Goal: Book appointment/travel/reservation

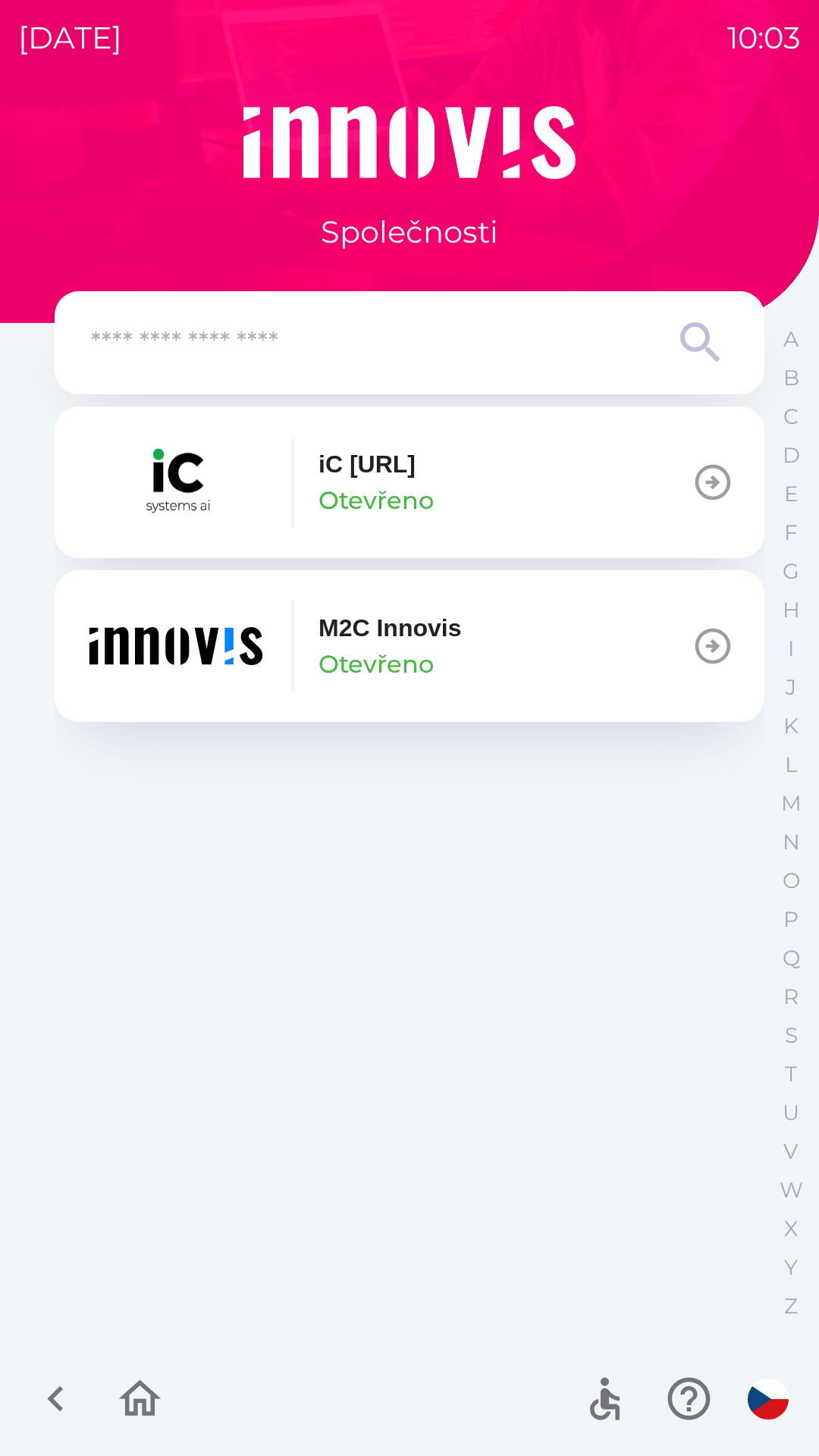
click at [503, 629] on button "M2C Innovis Otevřeno" at bounding box center [410, 646] width 710 height 151
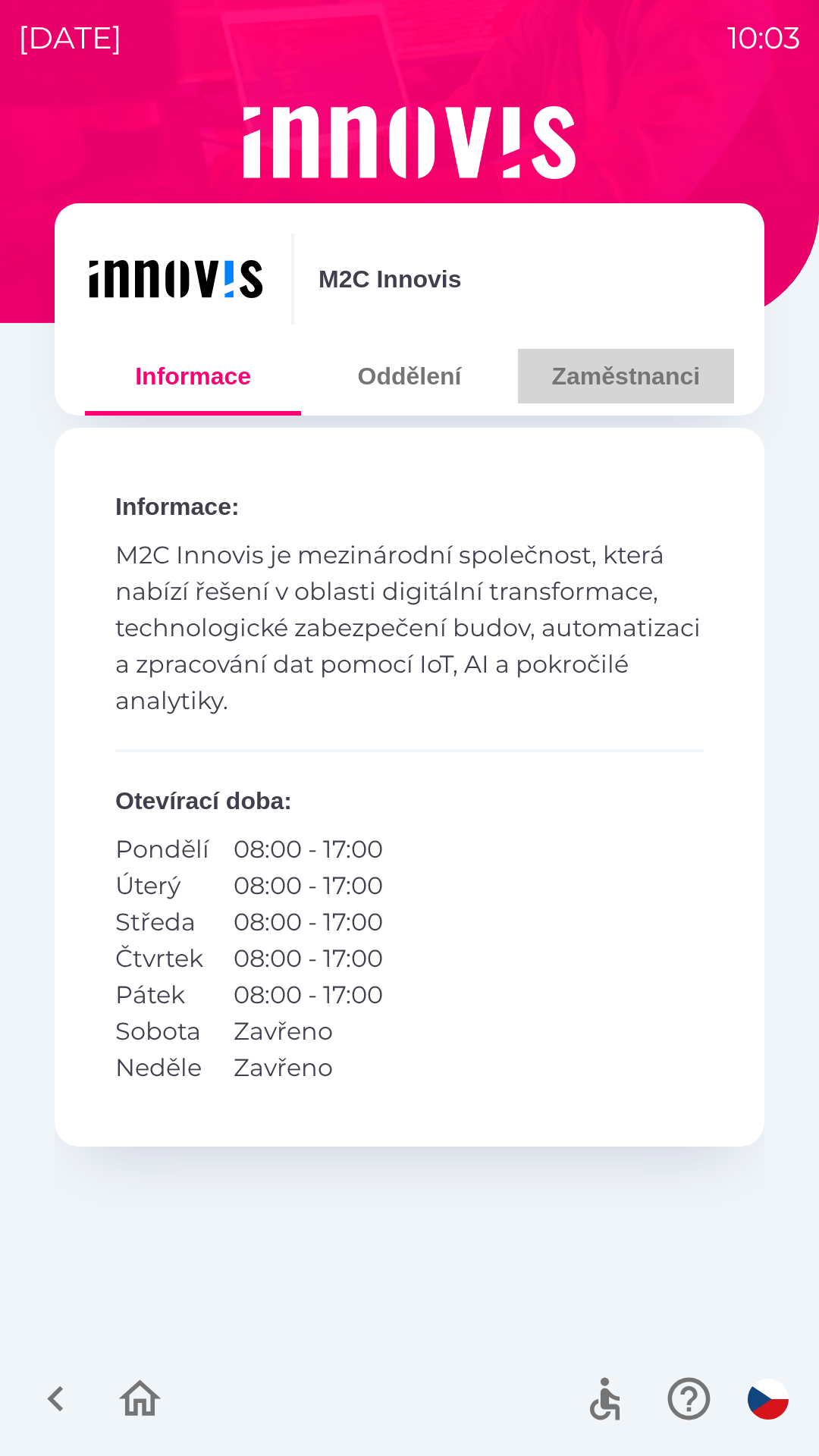
click at [611, 383] on button "Zaměstnanci" at bounding box center [626, 376] width 216 height 55
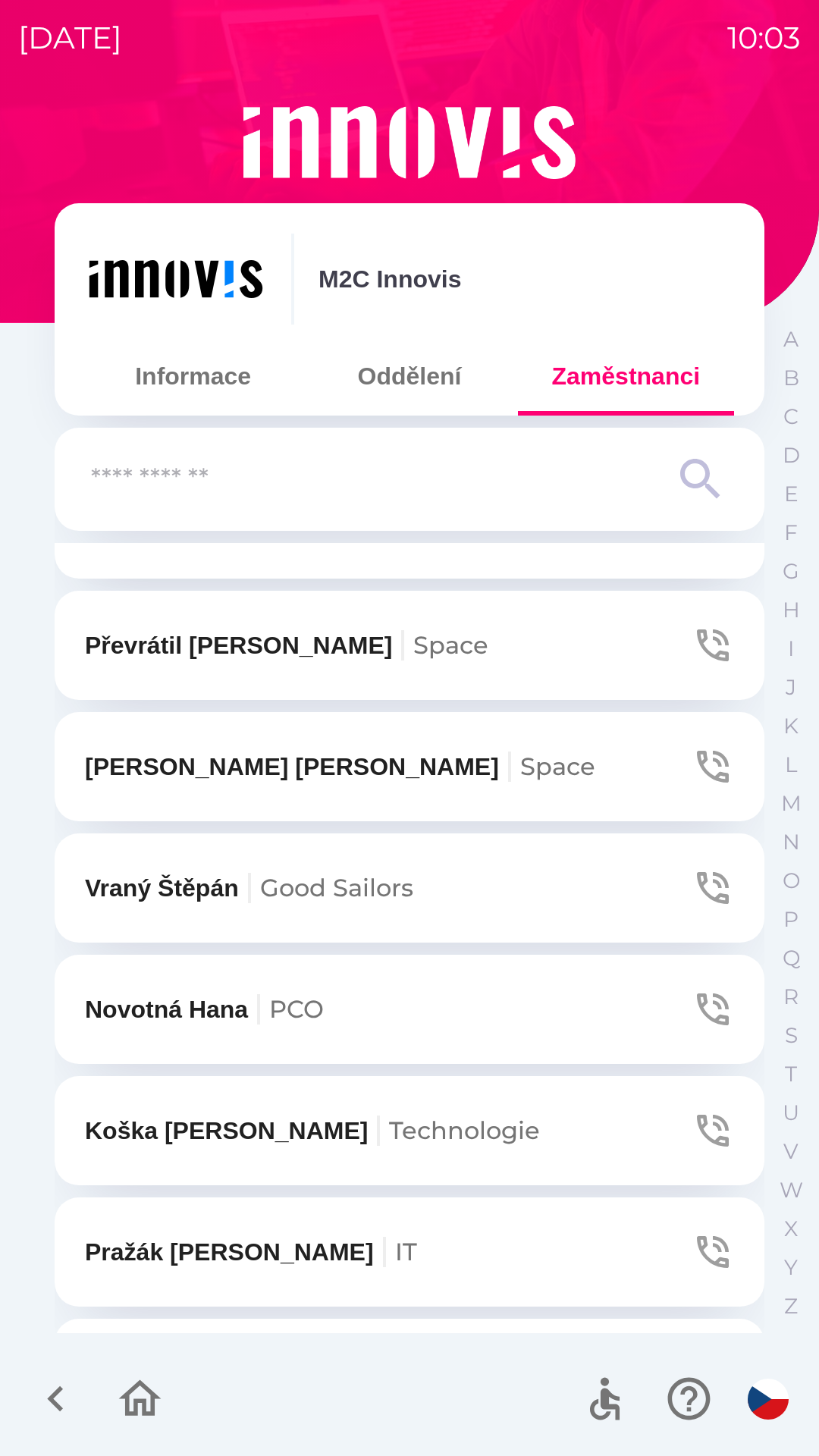
scroll to position [1652, 0]
click at [537, 764] on button "[PERSON_NAME]" at bounding box center [410, 765] width 710 height 109
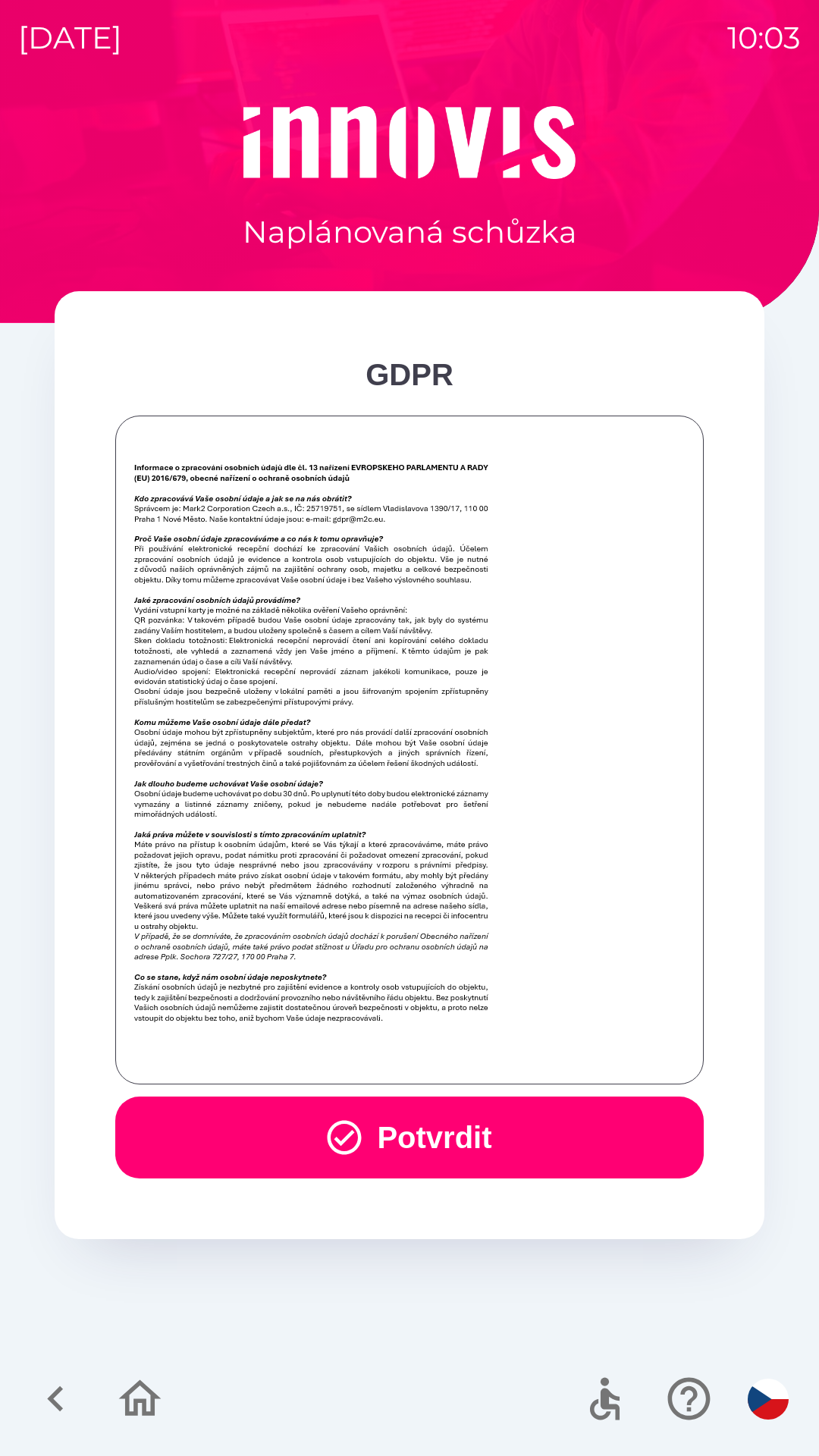
click at [507, 1133] on button "Potvrdit" at bounding box center [409, 1137] width 588 height 81
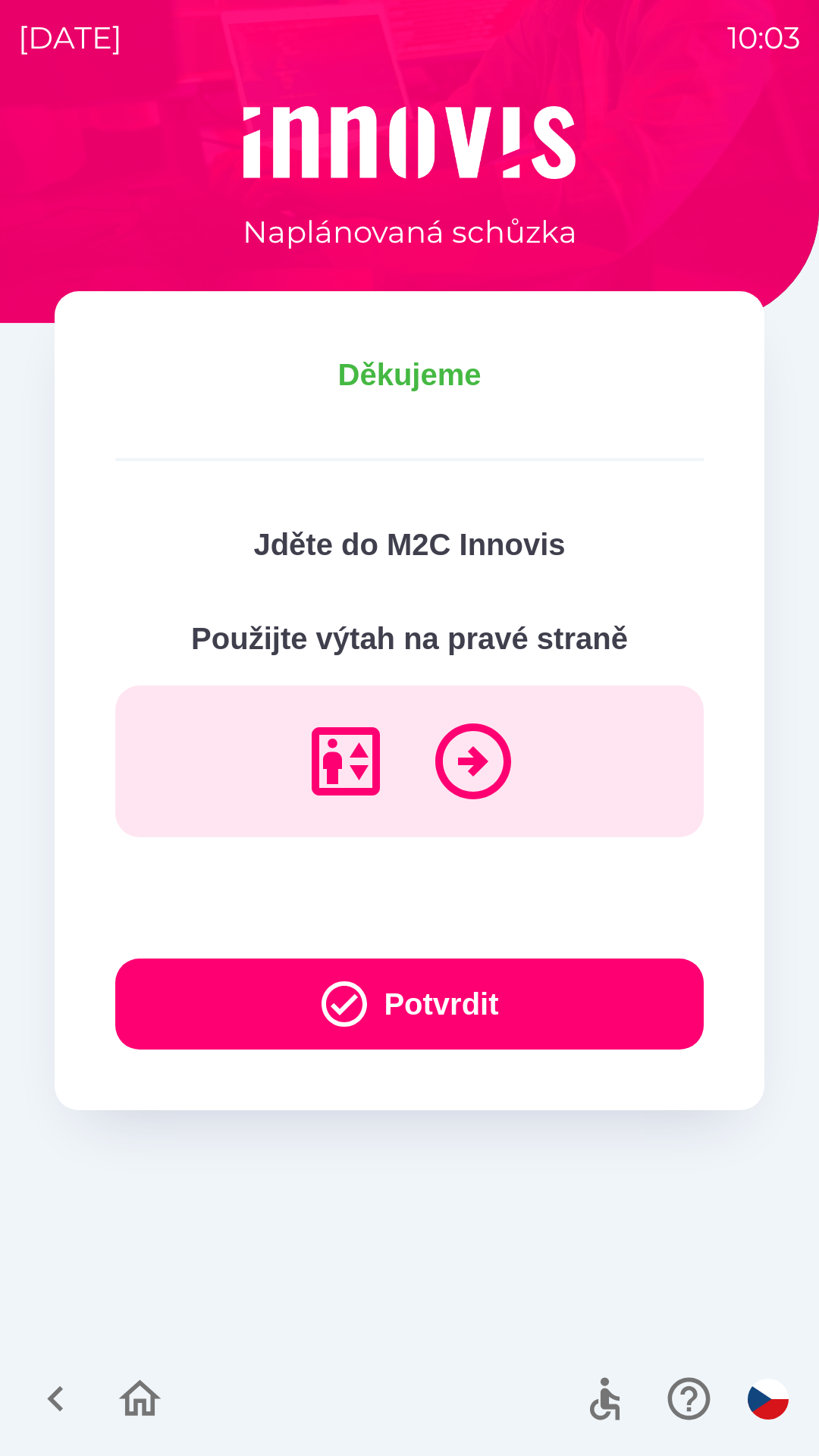
click at [567, 980] on button "Potvrdit" at bounding box center [409, 1003] width 588 height 91
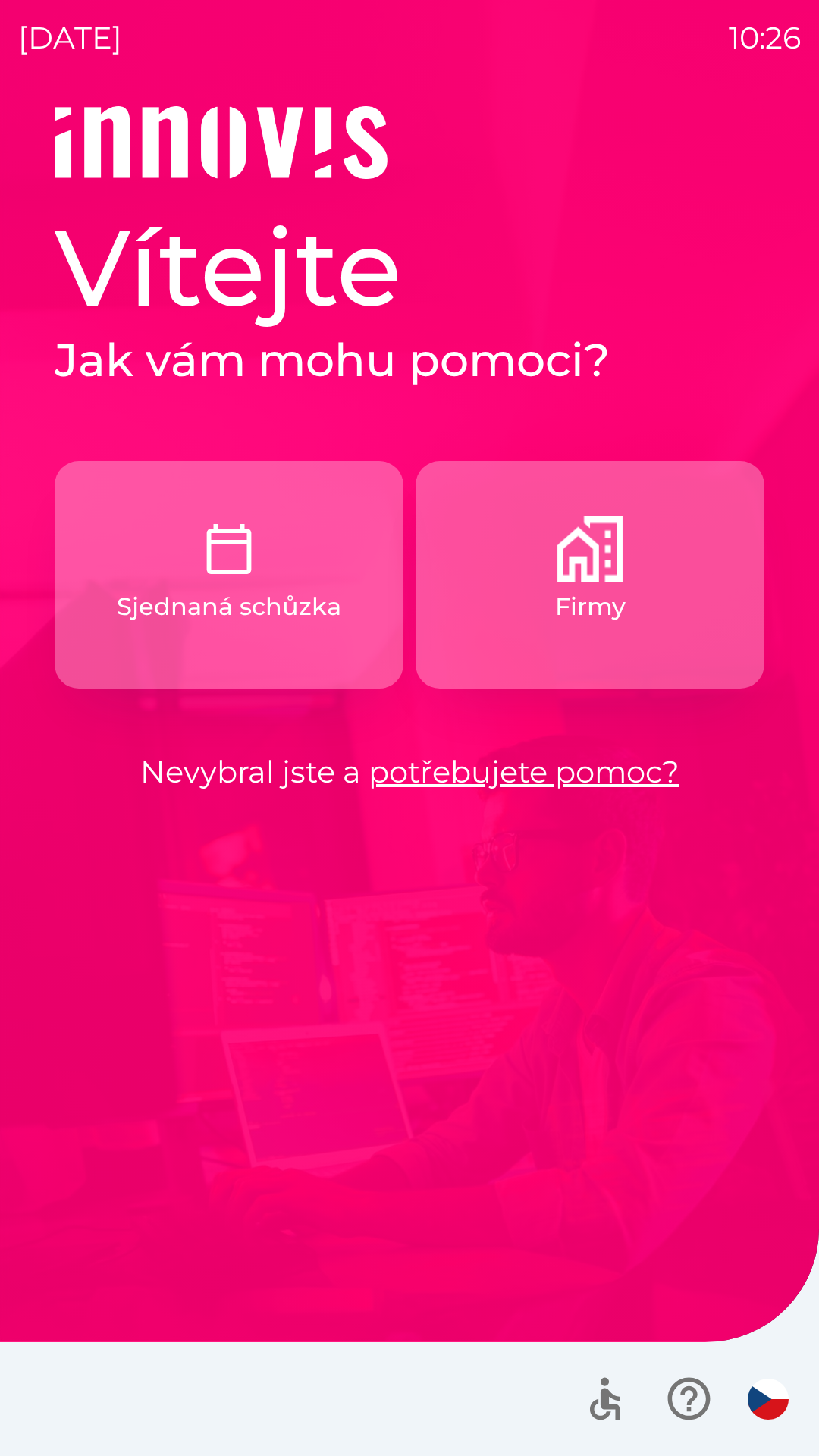
click at [228, 653] on button "Sjednaná schůzka" at bounding box center [229, 574] width 349 height 228
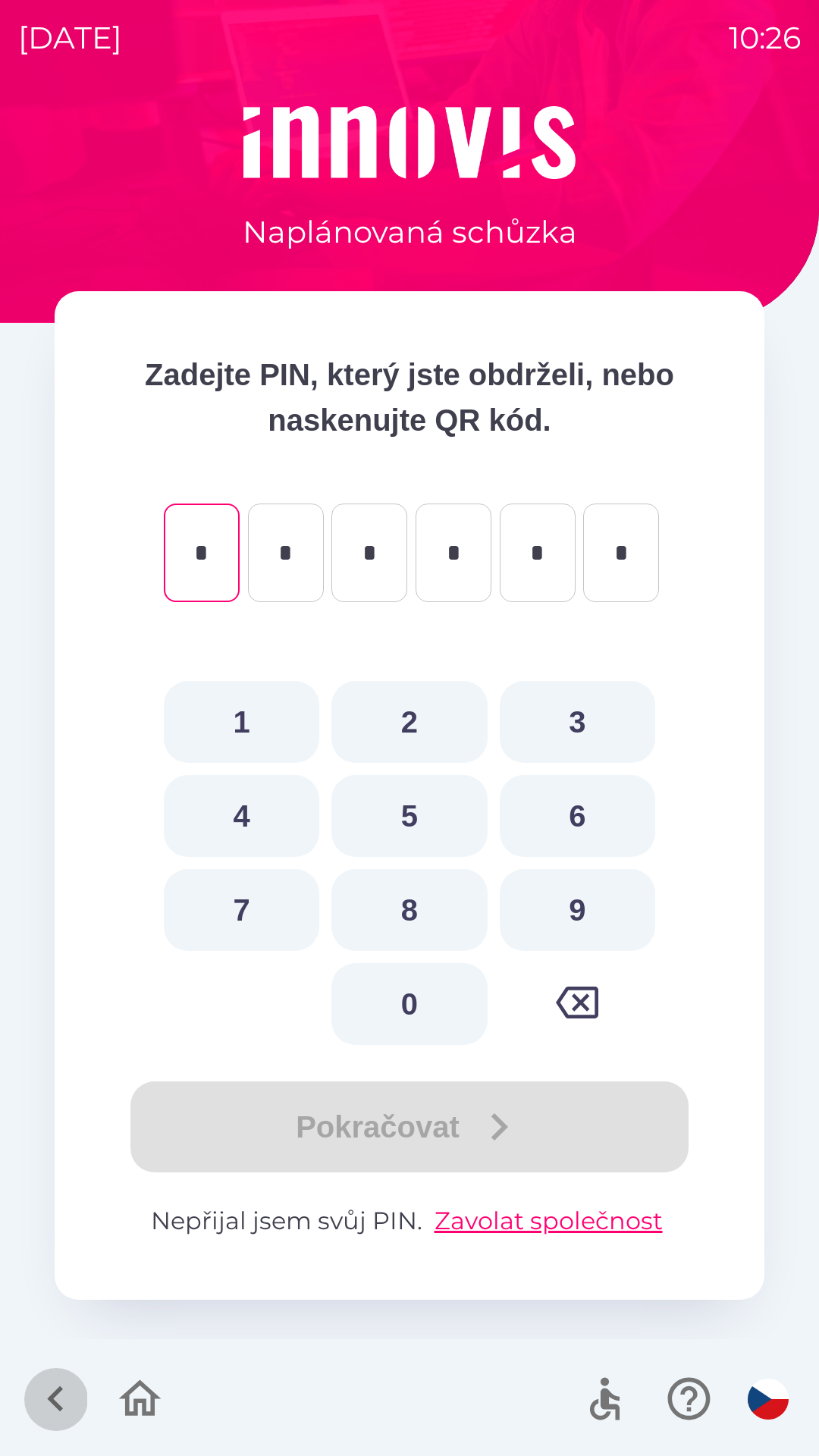
click at [48, 1393] on icon "button" at bounding box center [56, 1398] width 51 height 51
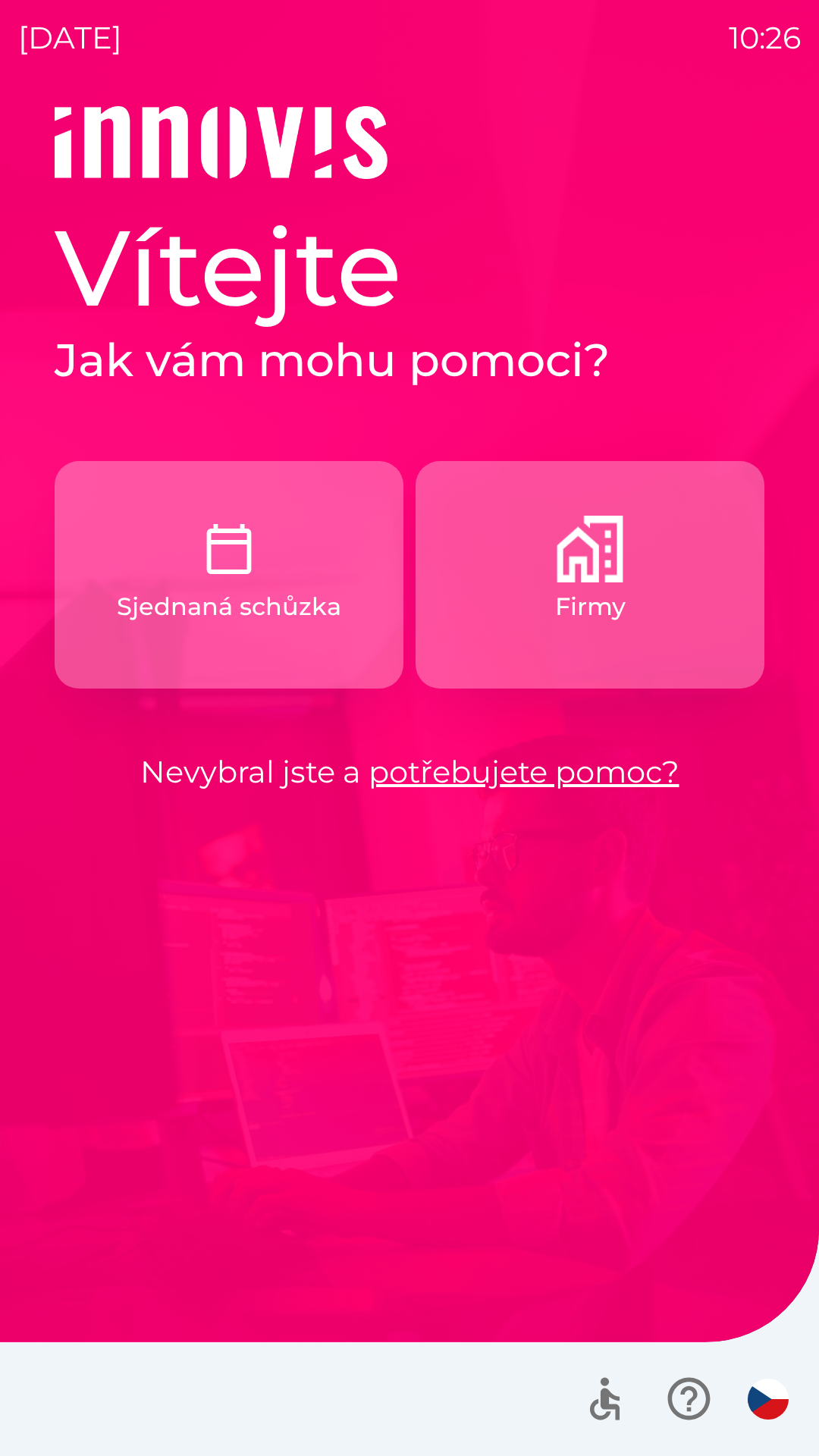
click at [552, 618] on button "Firmy" at bounding box center [589, 574] width 349 height 228
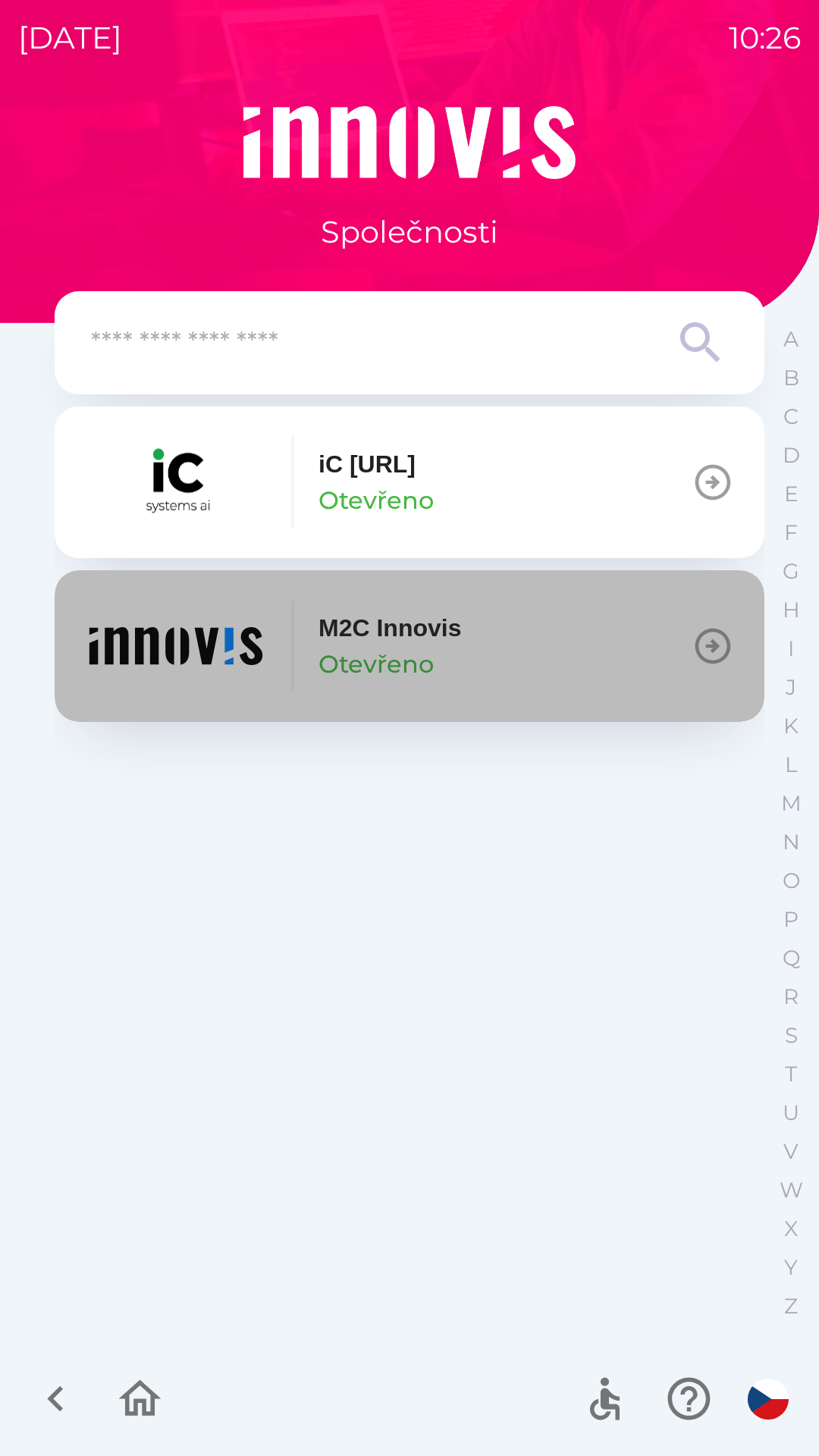
click at [488, 652] on button "M2C Innovis Otevřeno" at bounding box center [410, 646] width 710 height 151
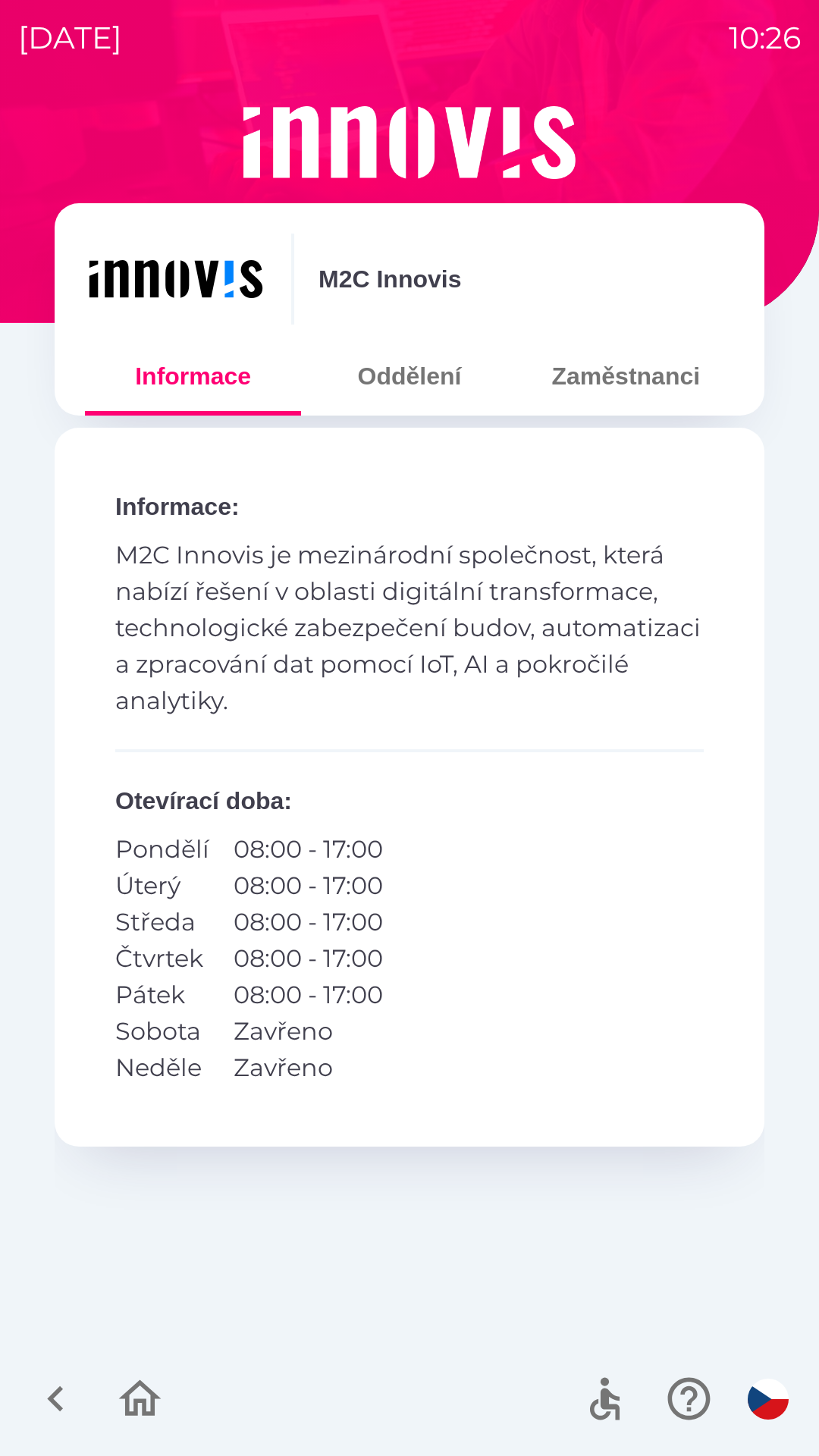
click at [49, 1396] on icon "button" at bounding box center [56, 1398] width 51 height 51
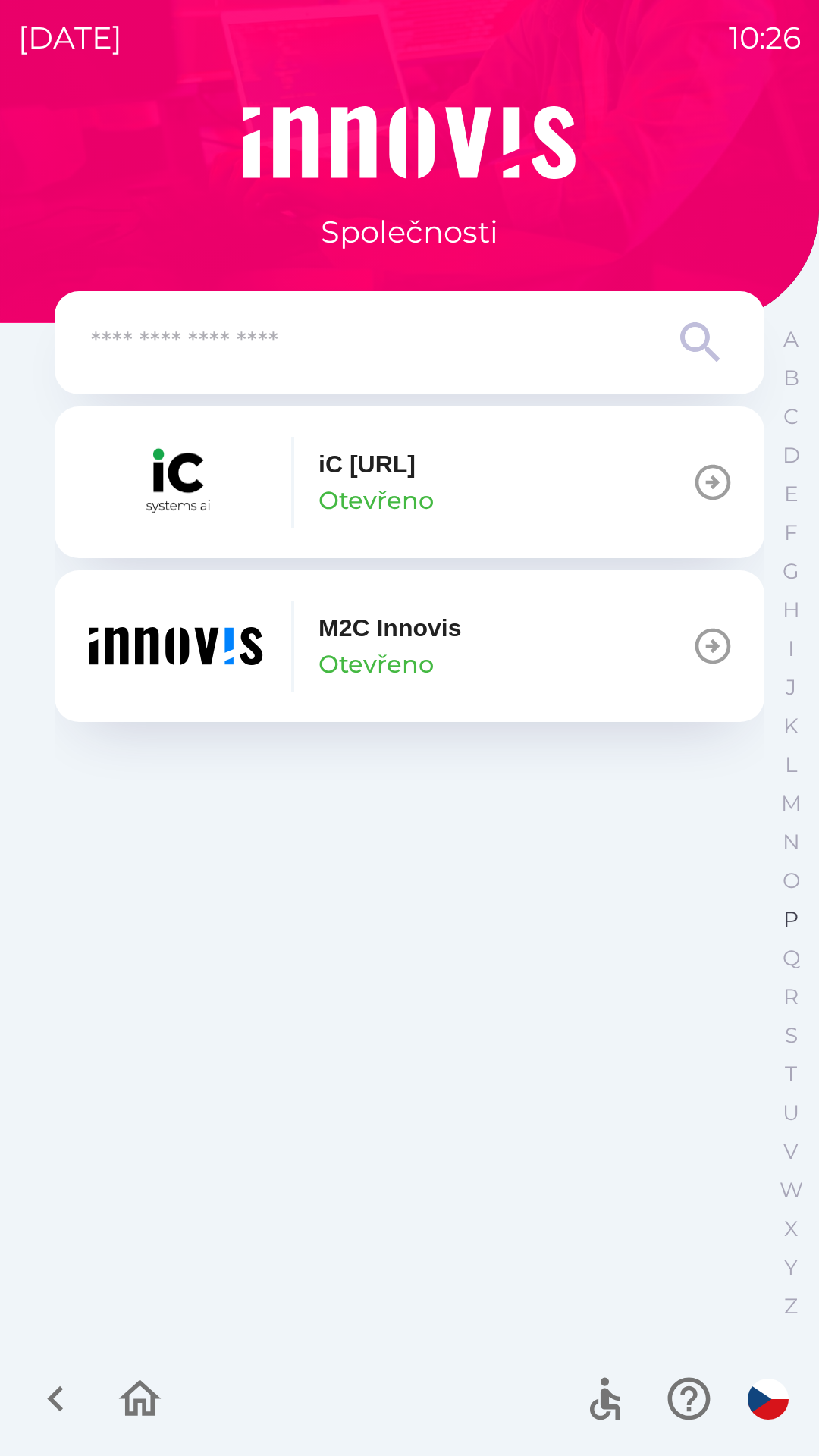
click at [787, 918] on p "P" at bounding box center [791, 919] width 15 height 27
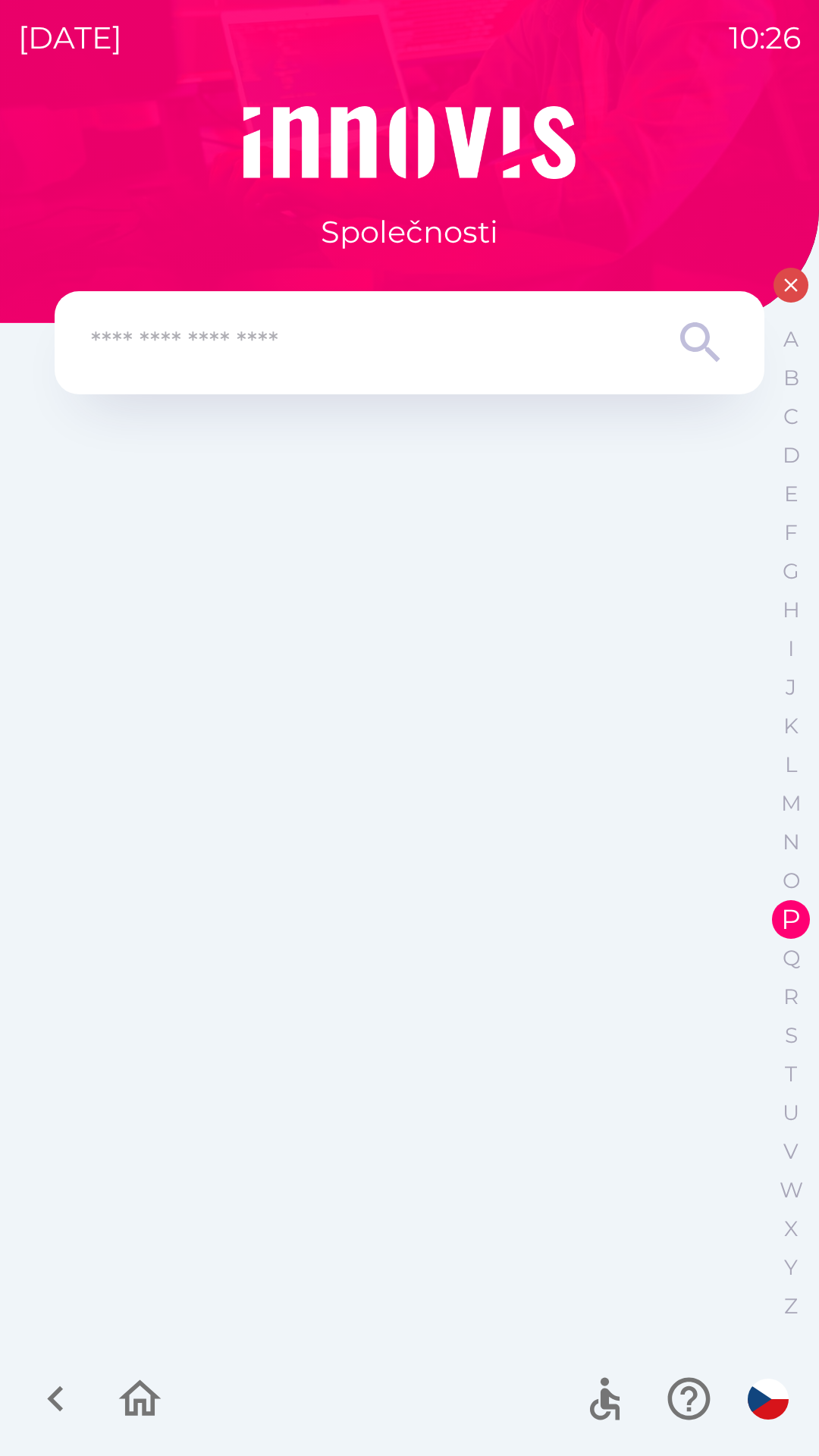
click at [797, 282] on icon "button" at bounding box center [791, 285] width 23 height 23
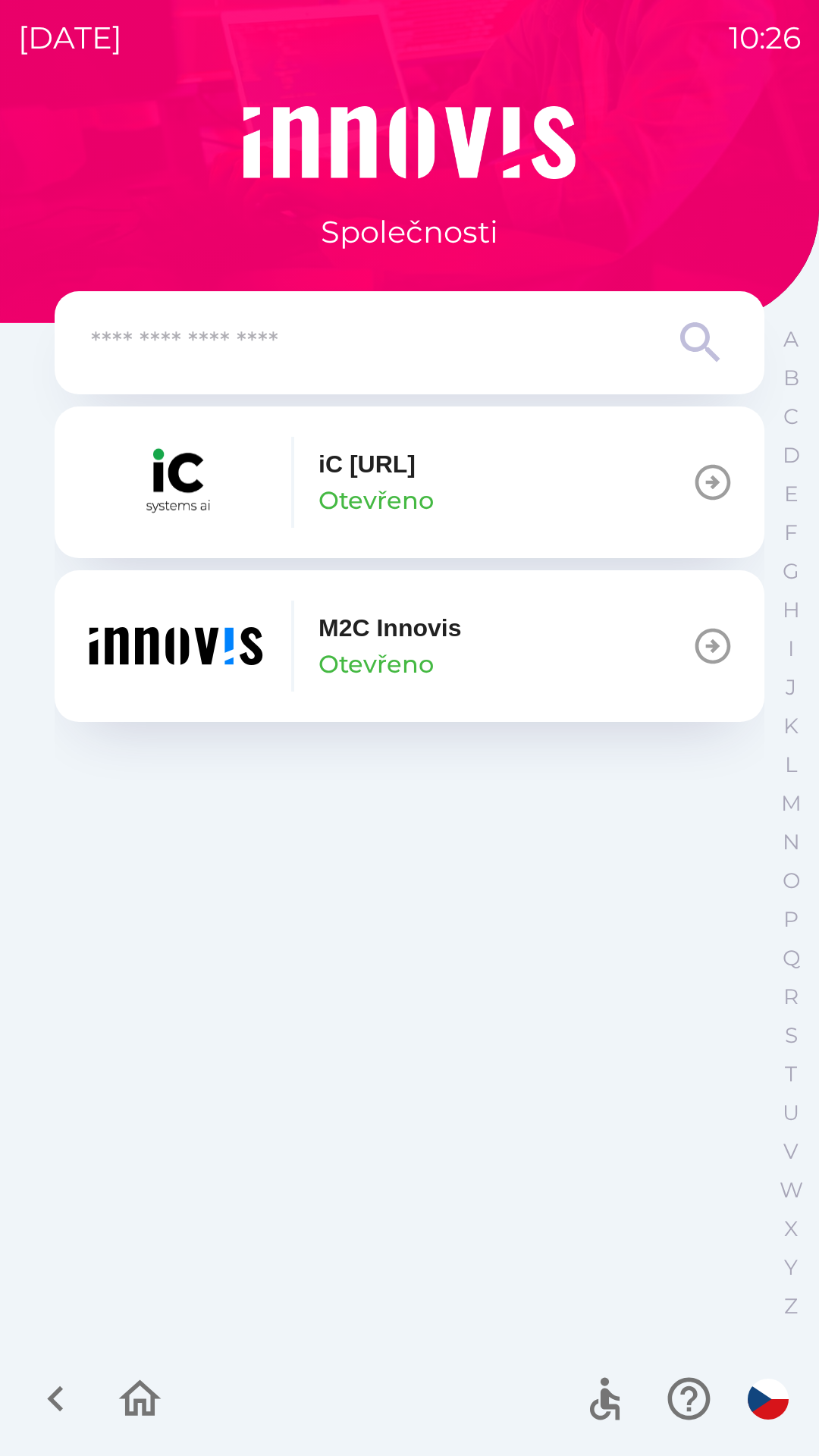
click at [724, 647] on icon "button" at bounding box center [712, 645] width 42 height 42
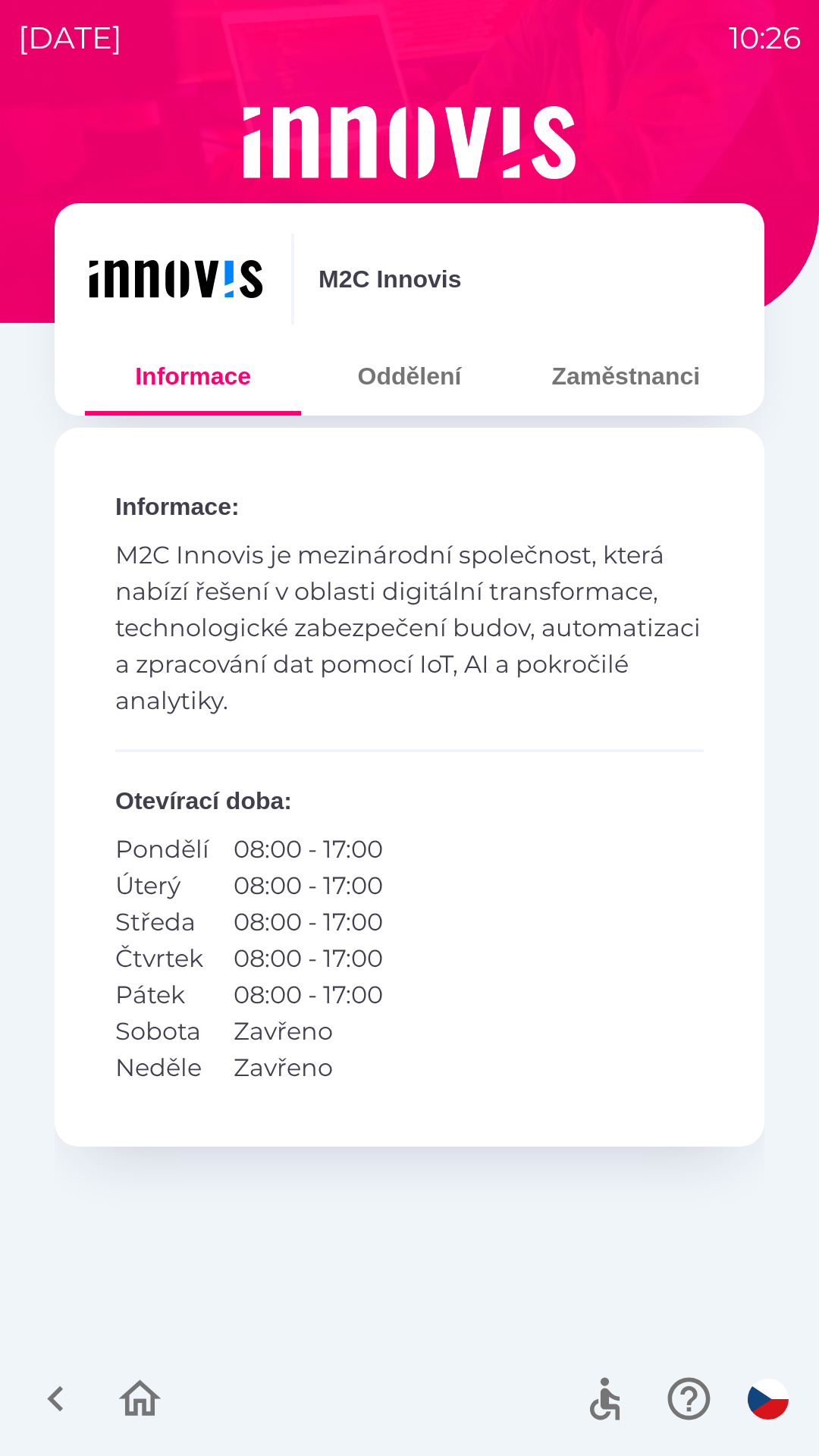
click at [693, 392] on button "Zaměstnanci" at bounding box center [626, 376] width 216 height 55
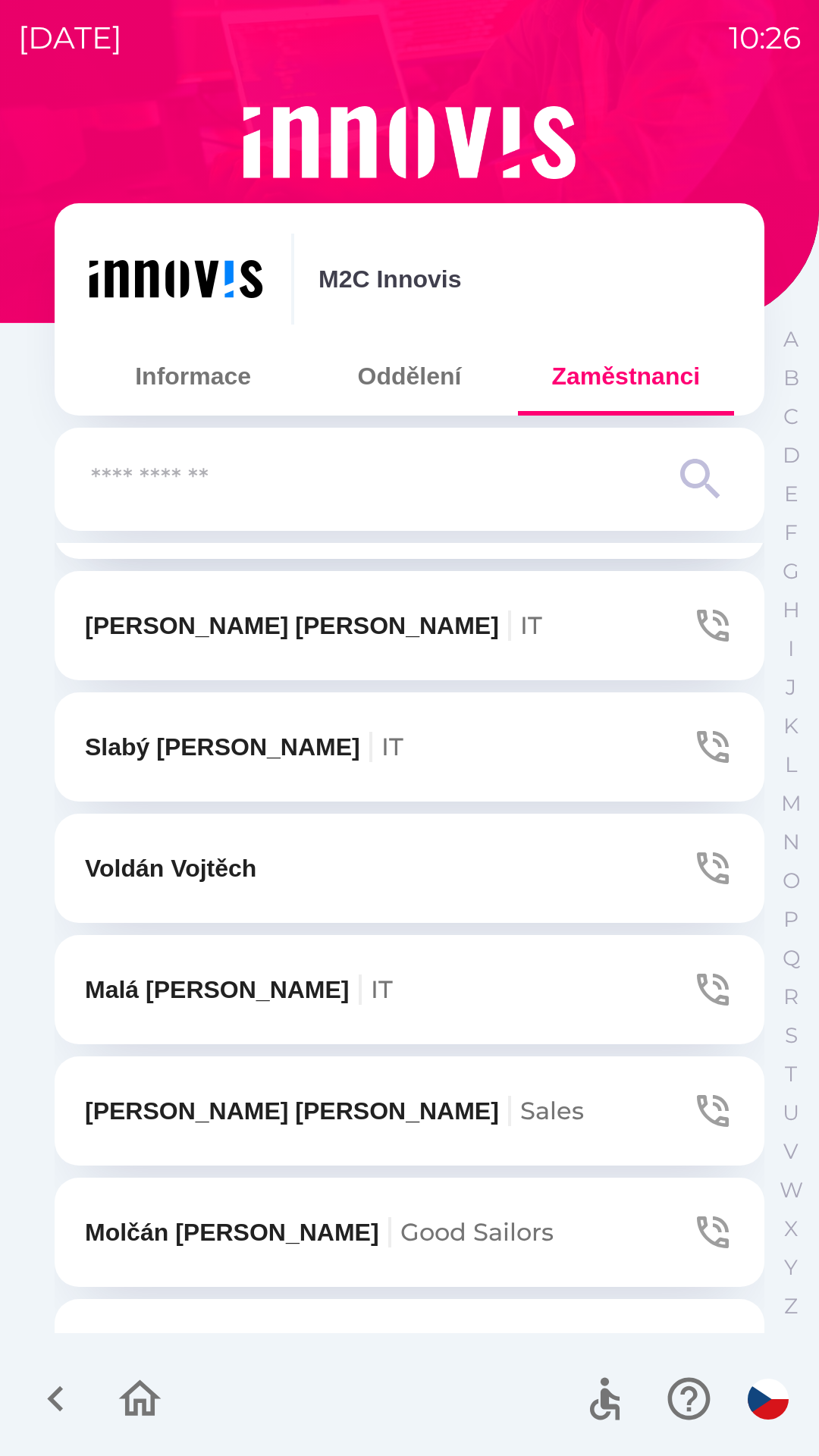
scroll to position [2473, 0]
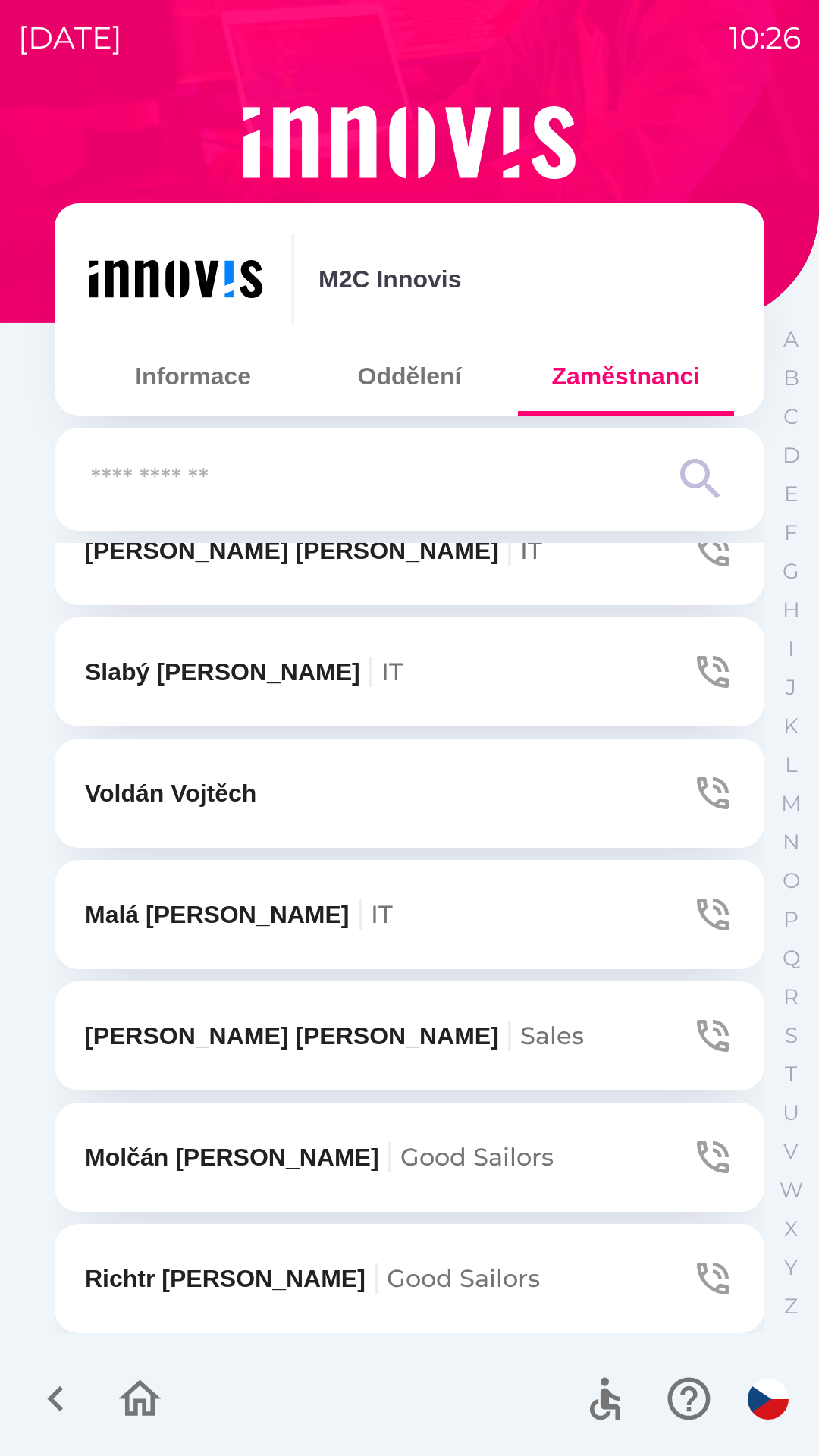
click at [697, 910] on icon "button" at bounding box center [713, 914] width 31 height 31
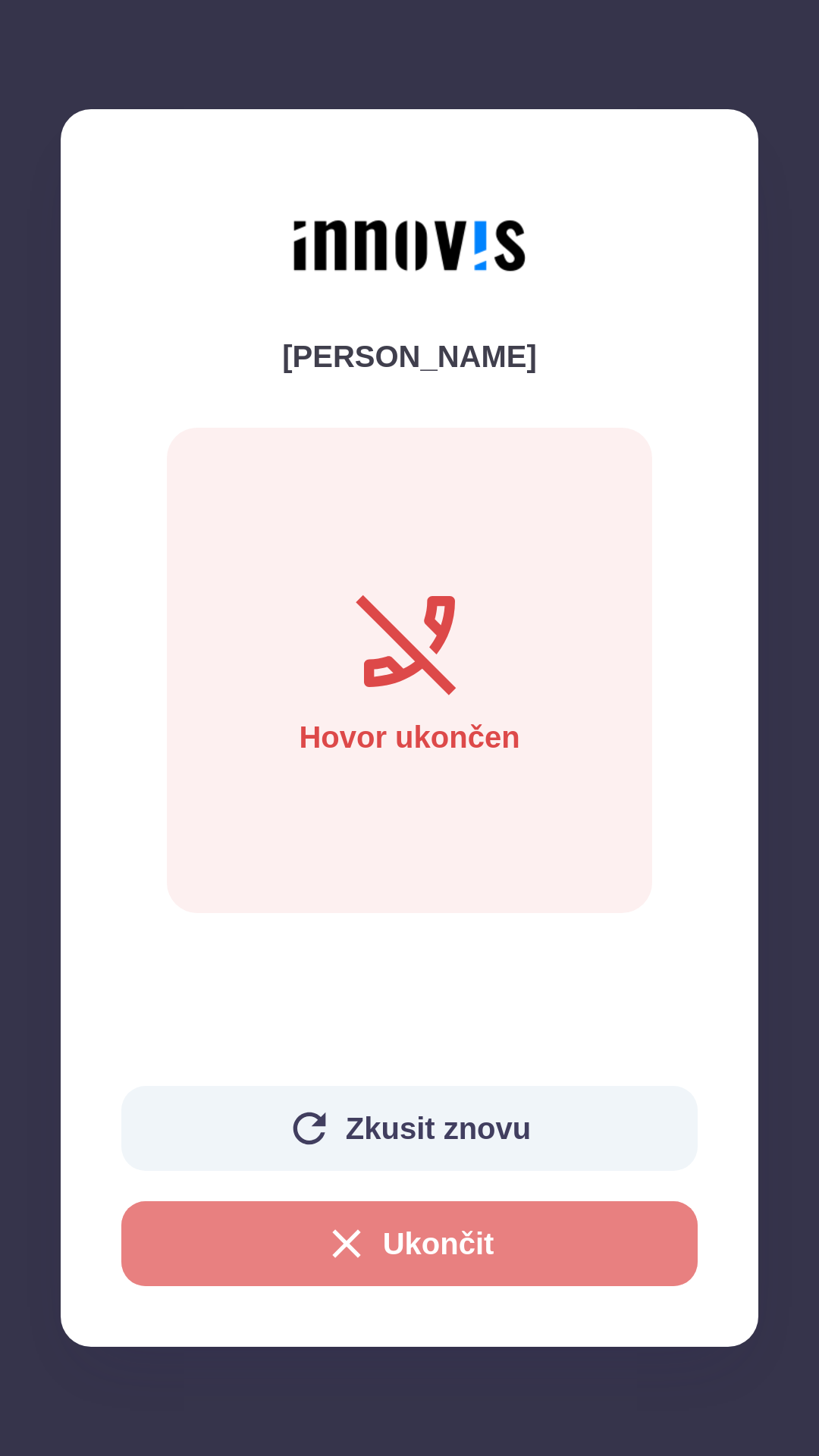
click at [424, 1240] on button "Ukončit" at bounding box center [410, 1243] width 576 height 84
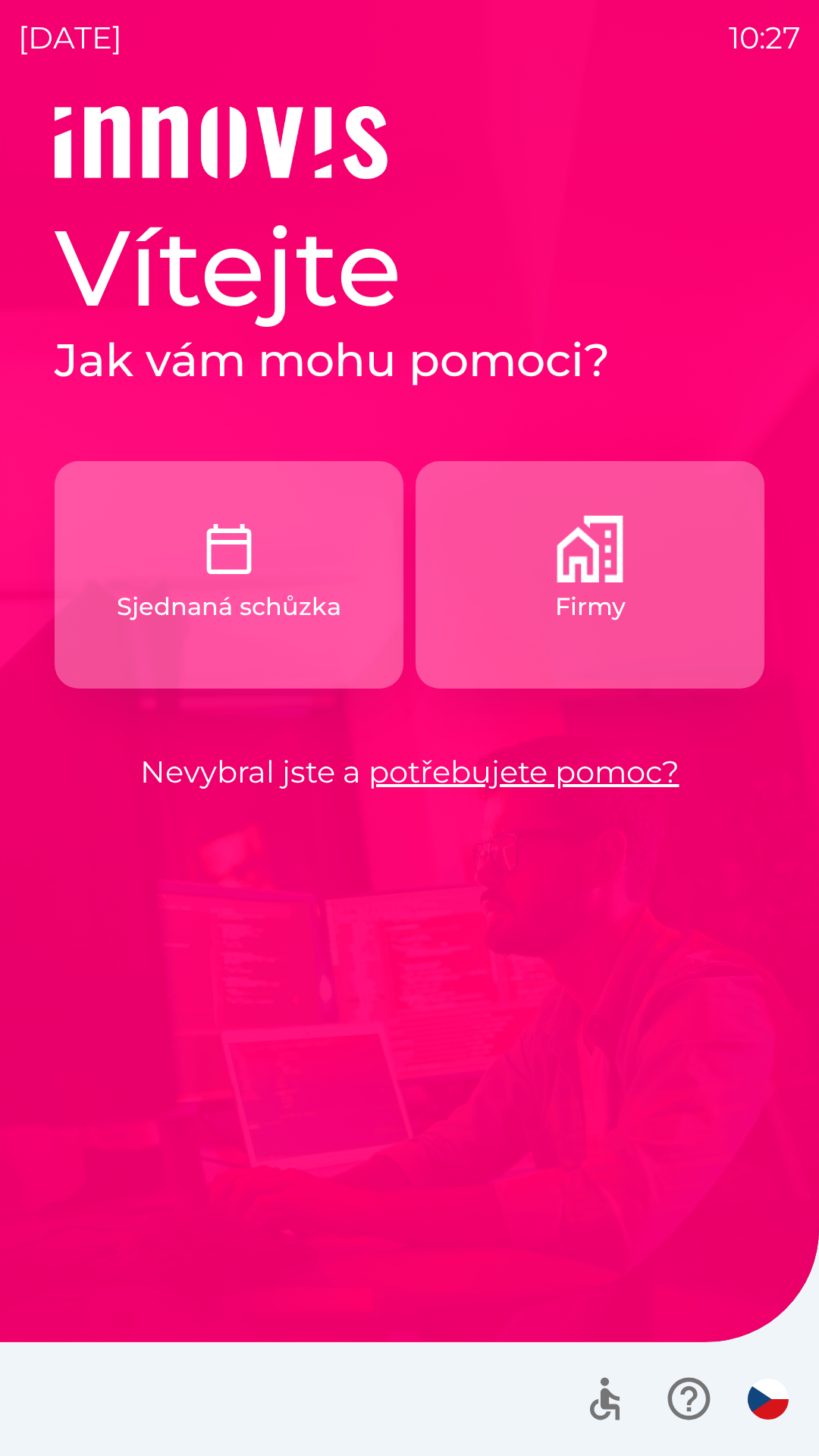
click at [618, 578] on img "button" at bounding box center [590, 549] width 67 height 67
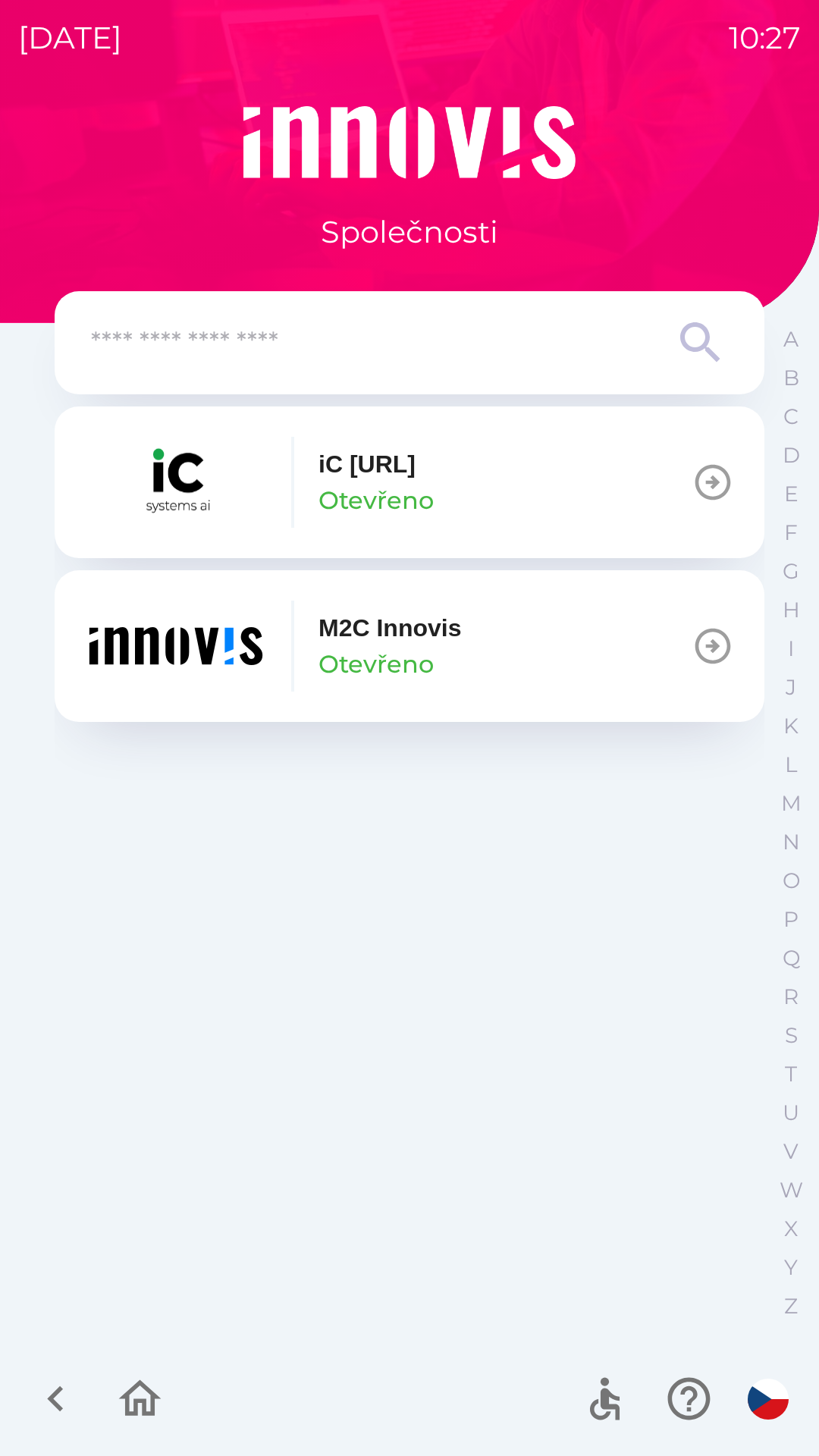
click at [704, 638] on icon "button" at bounding box center [712, 645] width 42 height 42
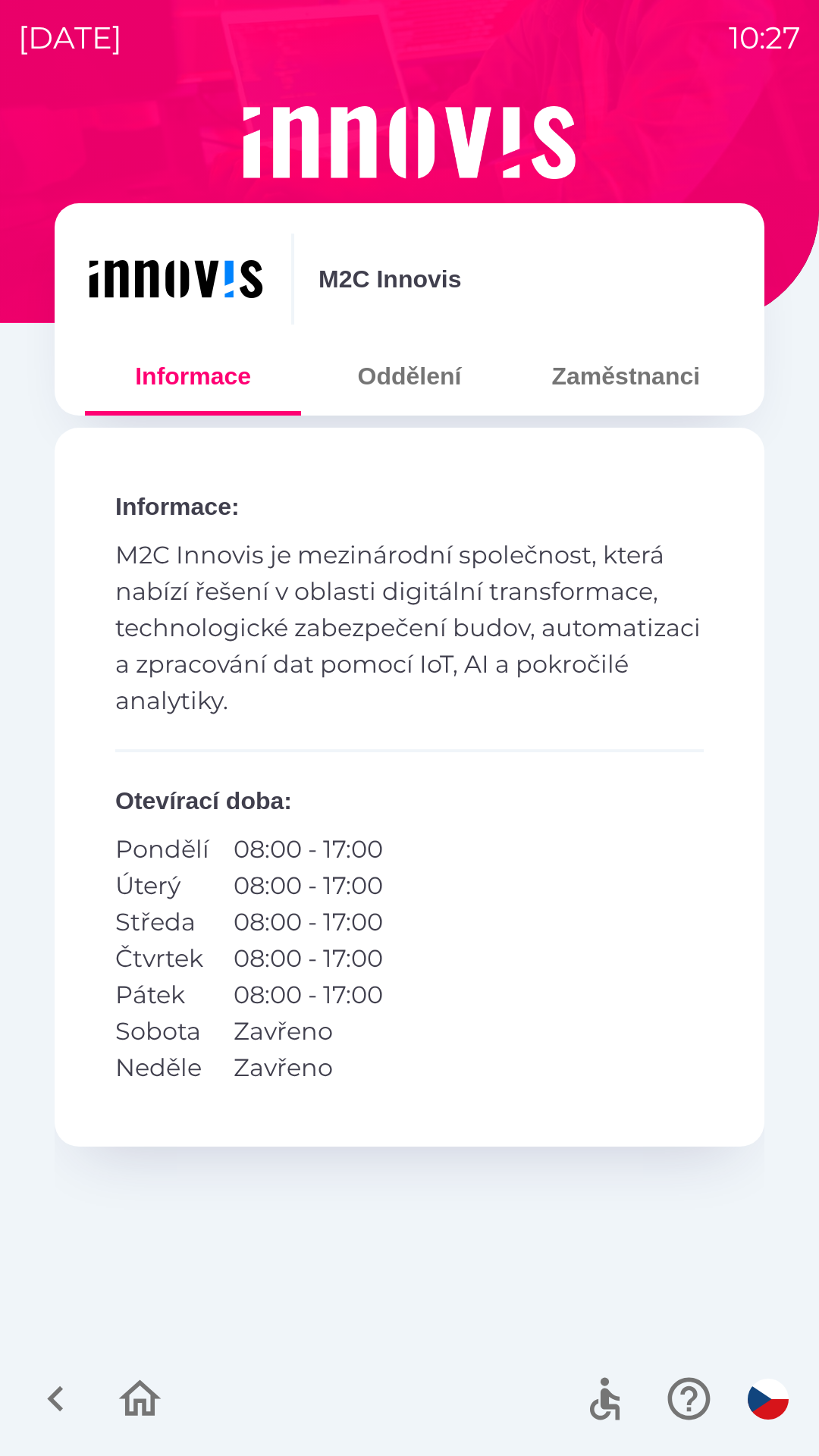
click at [665, 387] on button "Zaměstnanci" at bounding box center [626, 376] width 216 height 55
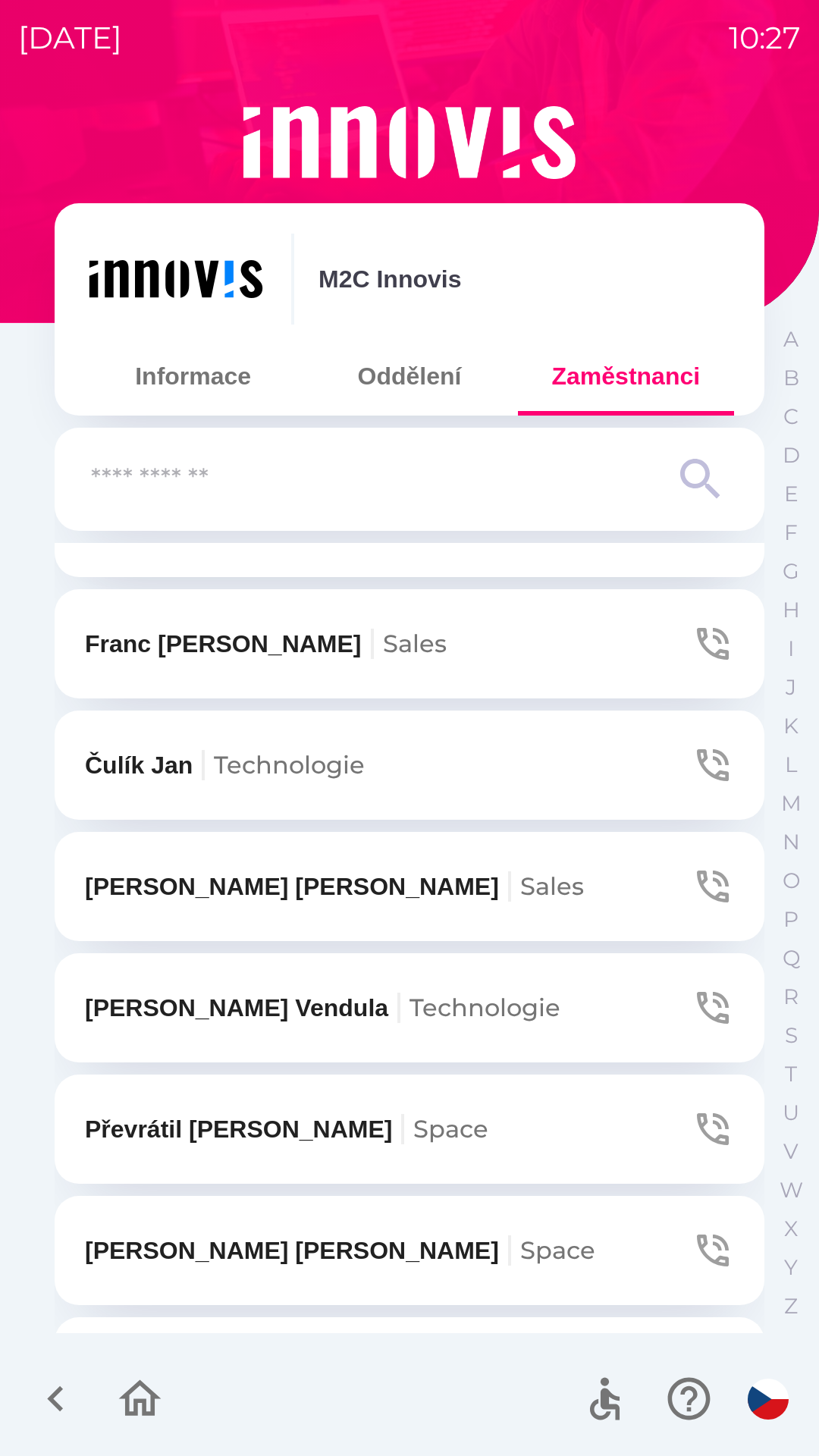
scroll to position [1172, 0]
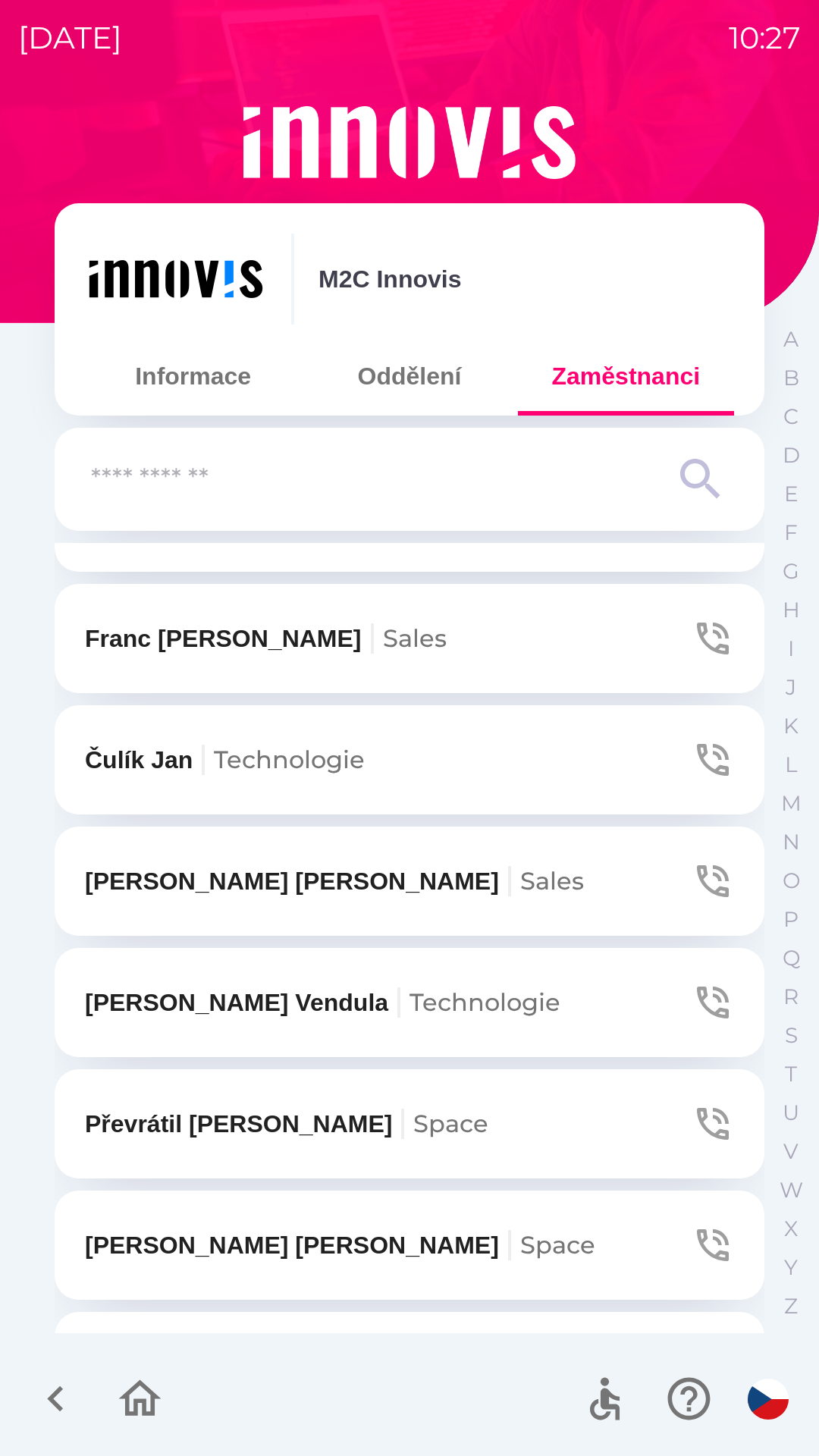
click at [569, 1194] on button "[PERSON_NAME]" at bounding box center [410, 1244] width 710 height 109
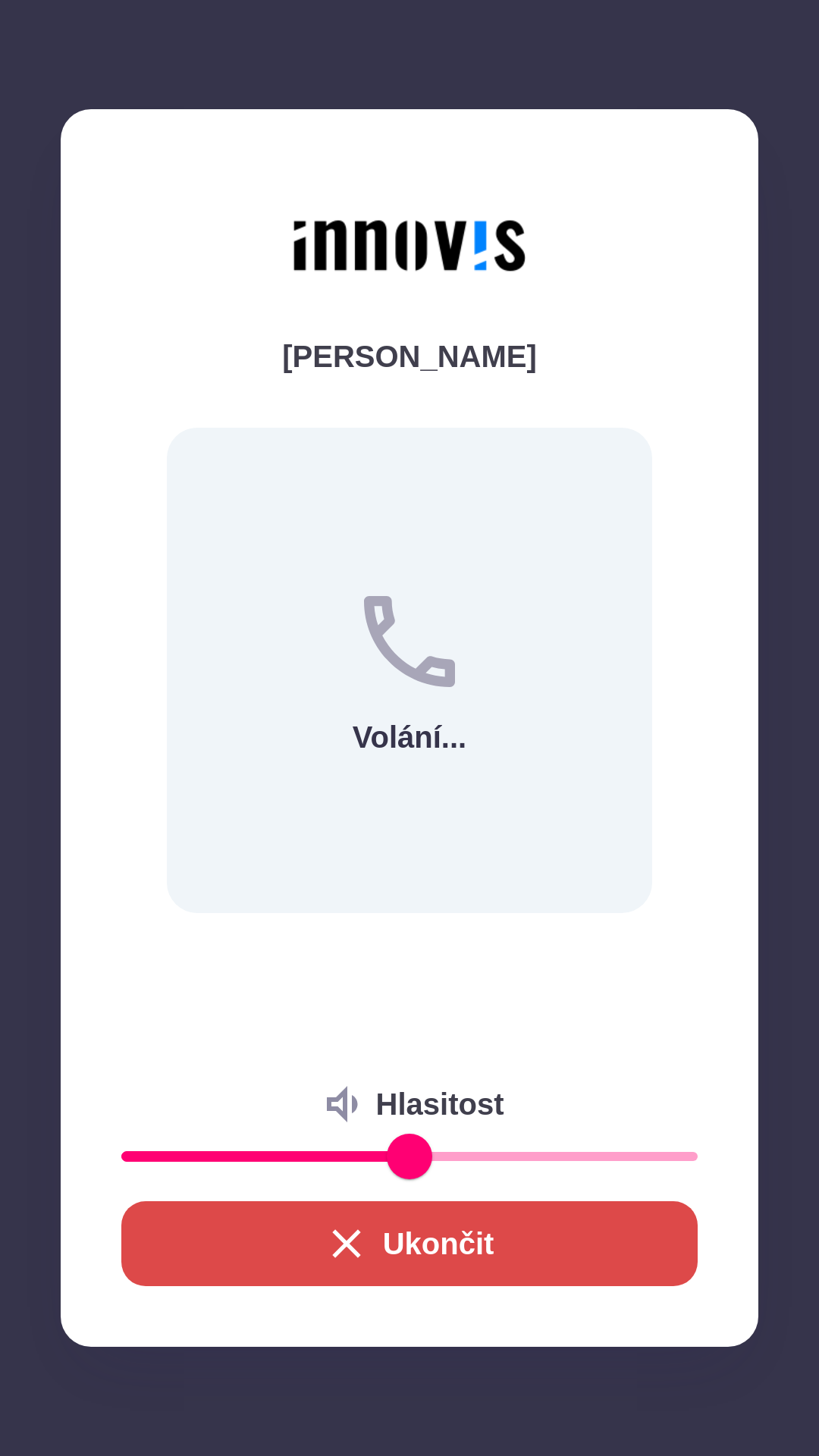
click at [494, 1222] on button "Ukončit" at bounding box center [410, 1243] width 576 height 84
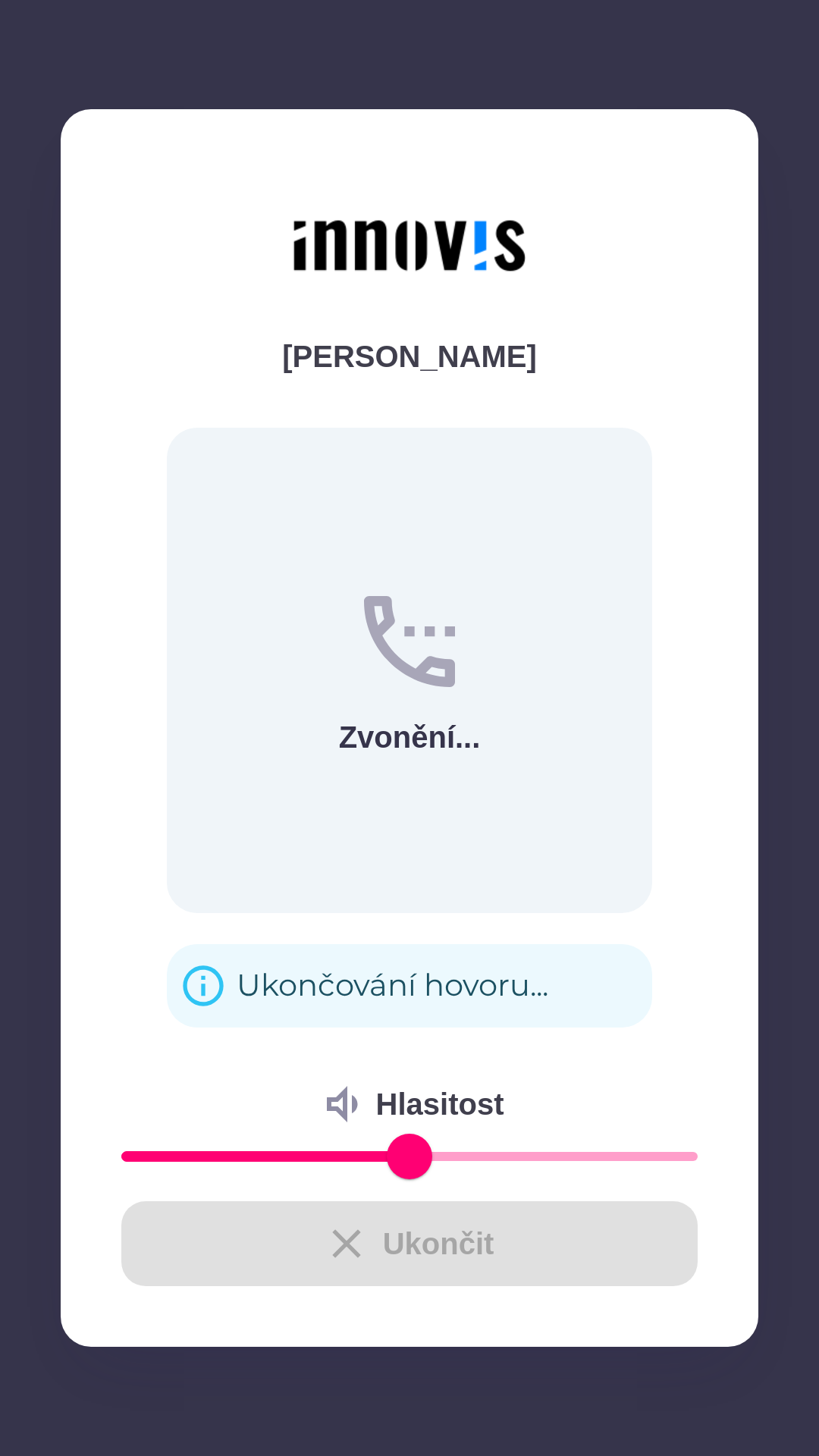
click at [364, 1250] on div "Ukončit" at bounding box center [410, 1243] width 576 height 84
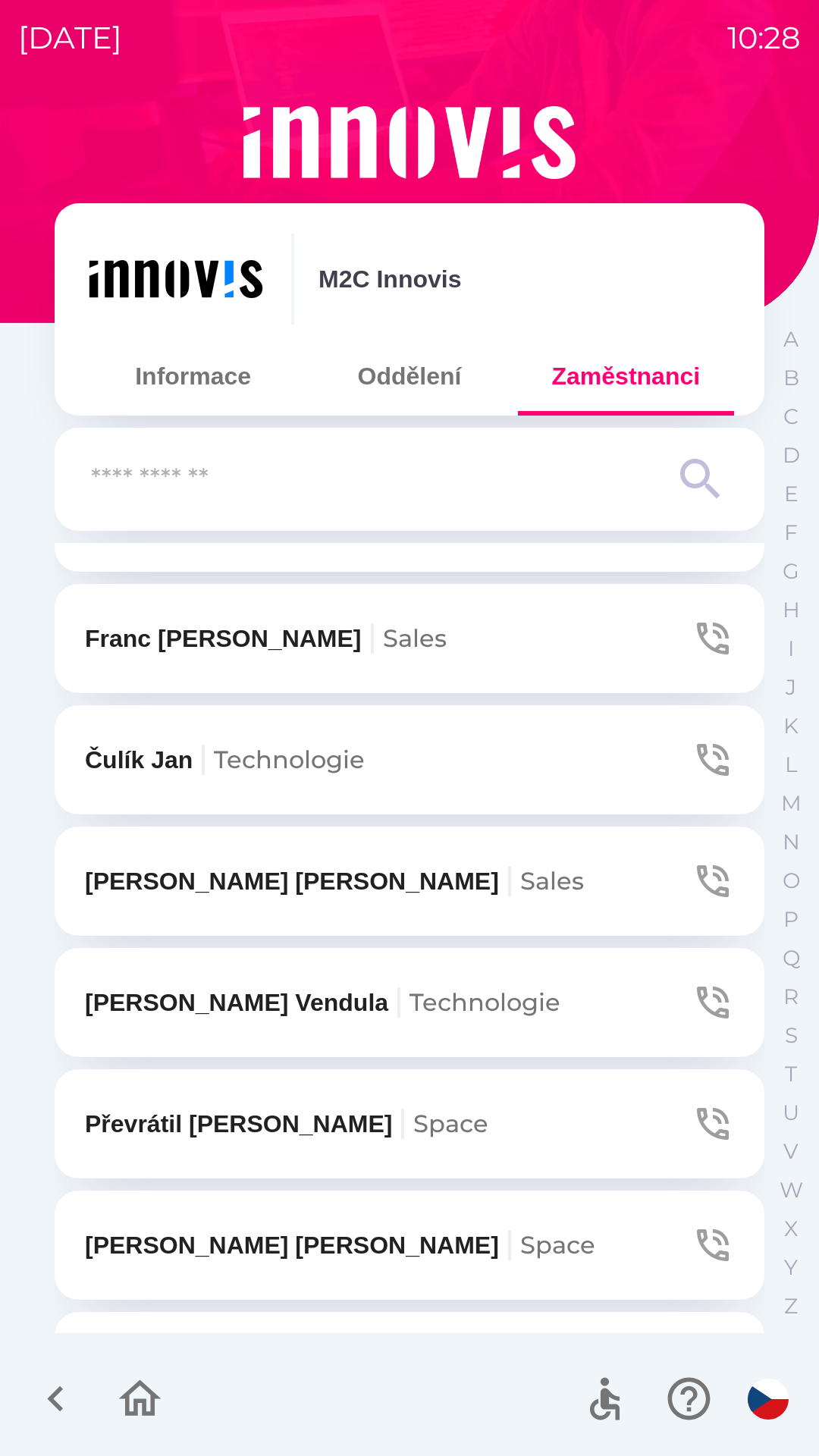
click at [338, 1239] on button "[PERSON_NAME]" at bounding box center [410, 1244] width 710 height 109
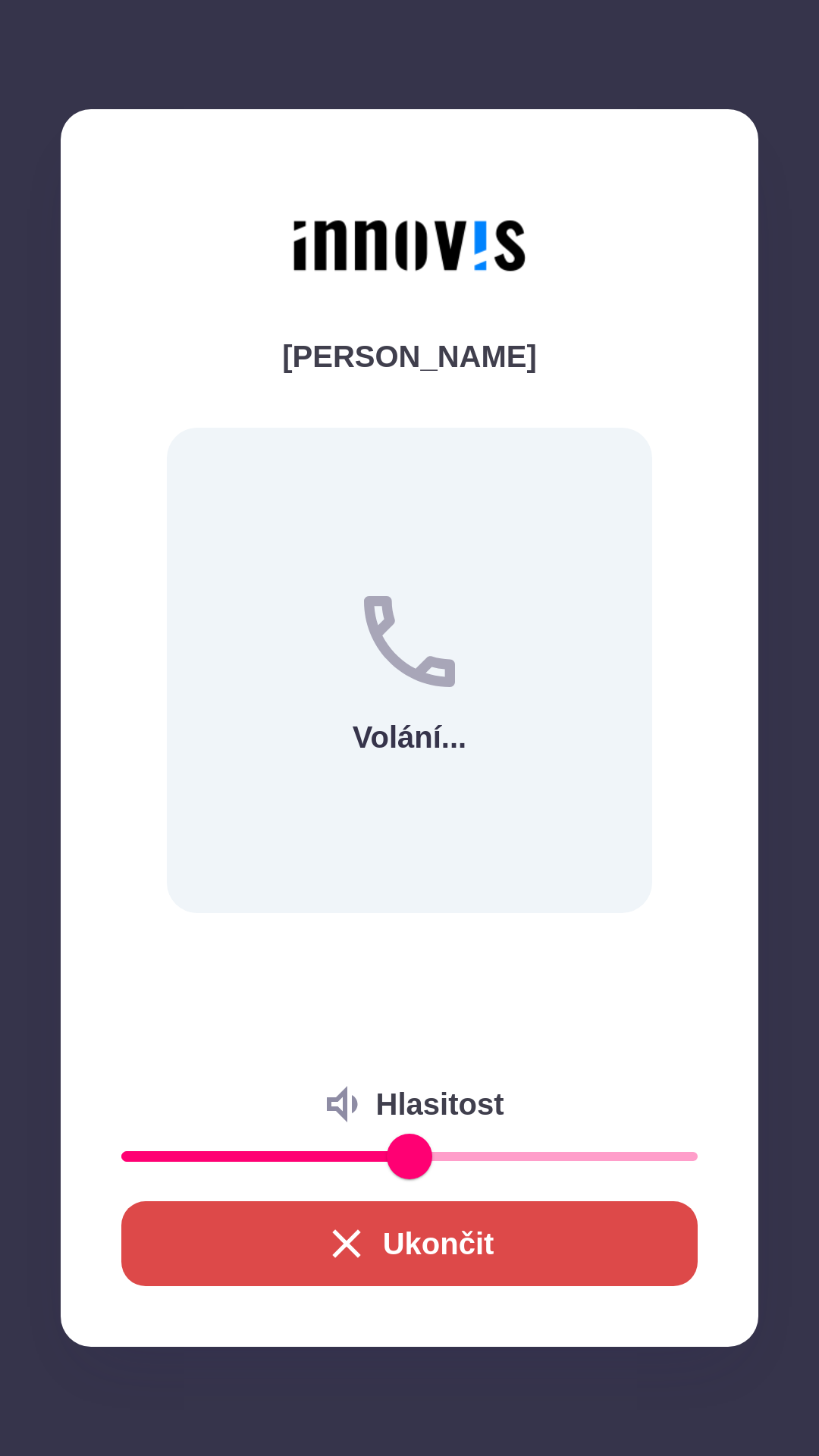
click at [337, 1219] on icon "button" at bounding box center [346, 1243] width 48 height 48
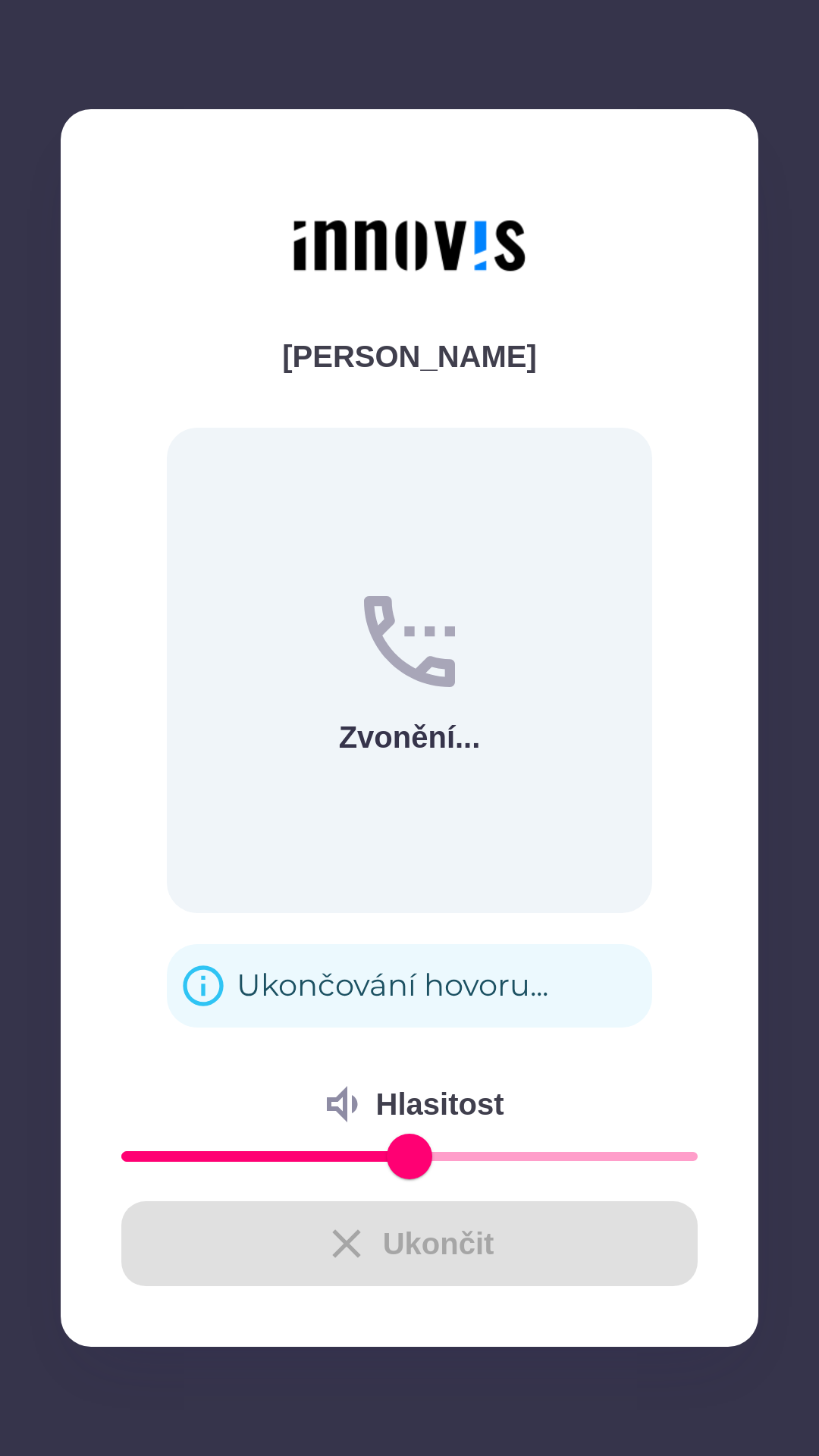
click at [338, 1236] on div "Ukončit" at bounding box center [410, 1243] width 576 height 84
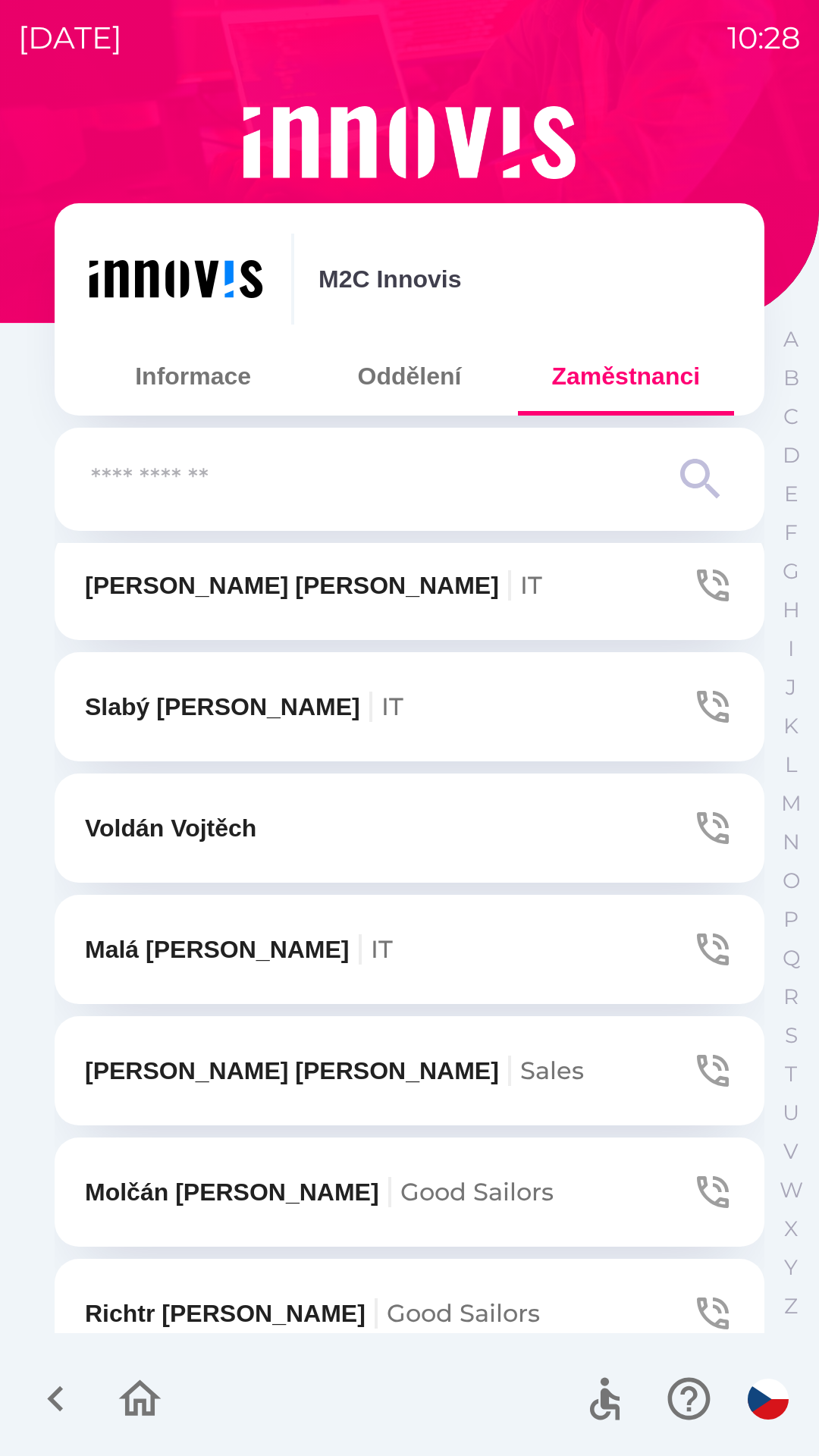
scroll to position [2473, 0]
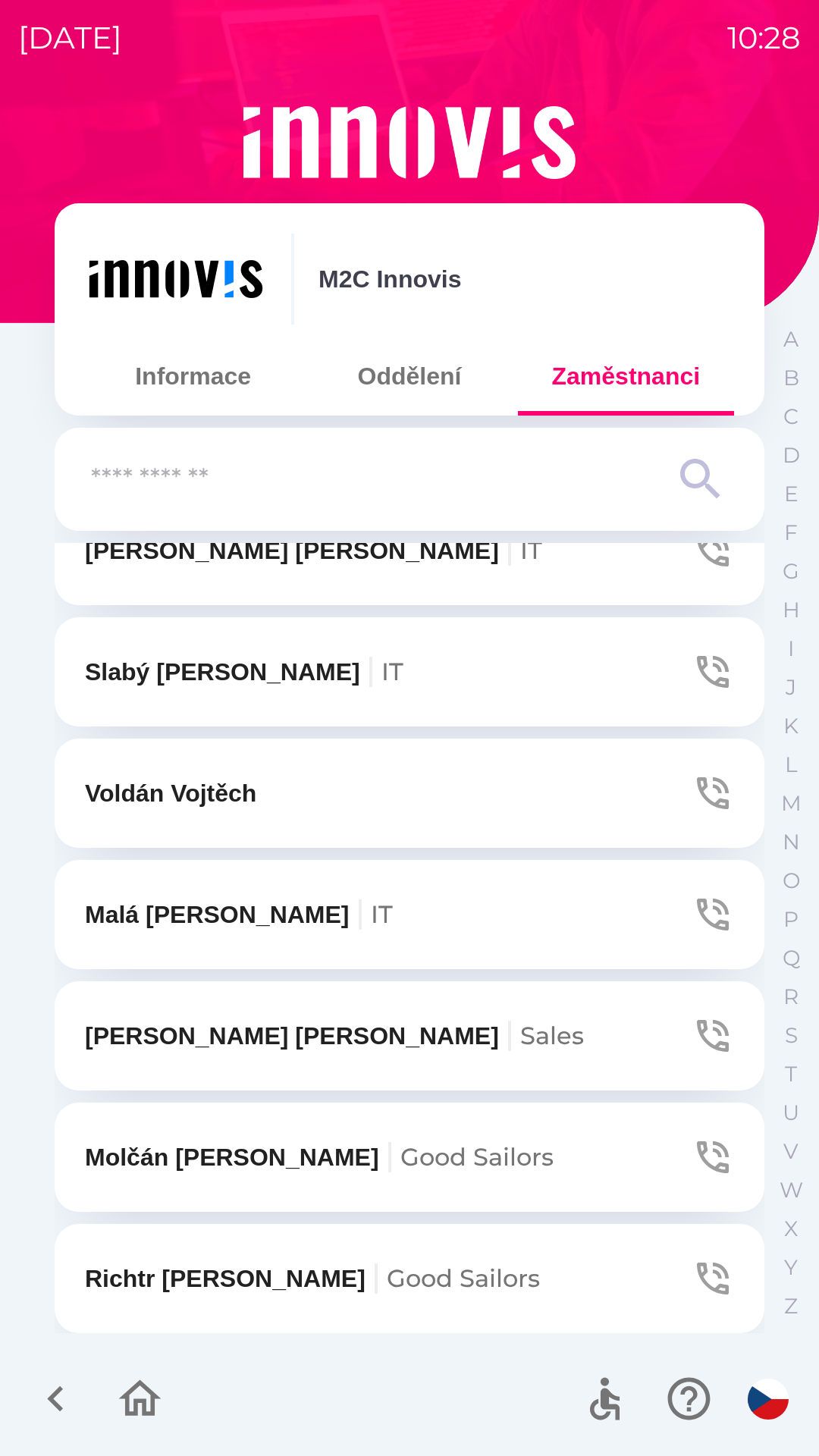
click at [645, 986] on button "[PERSON_NAME]" at bounding box center [410, 1035] width 710 height 109
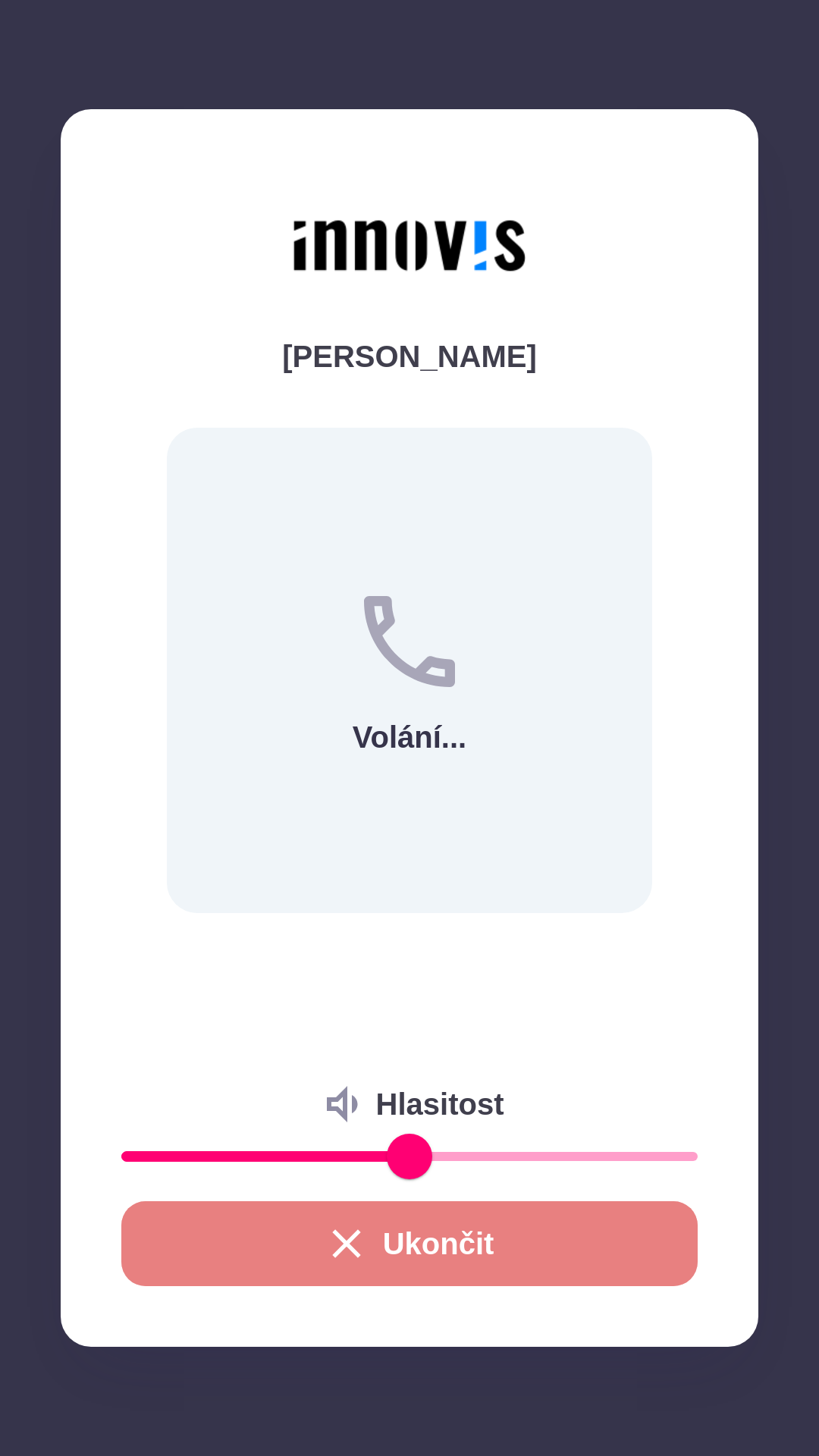
click at [442, 1249] on button "Ukončit" at bounding box center [410, 1243] width 576 height 84
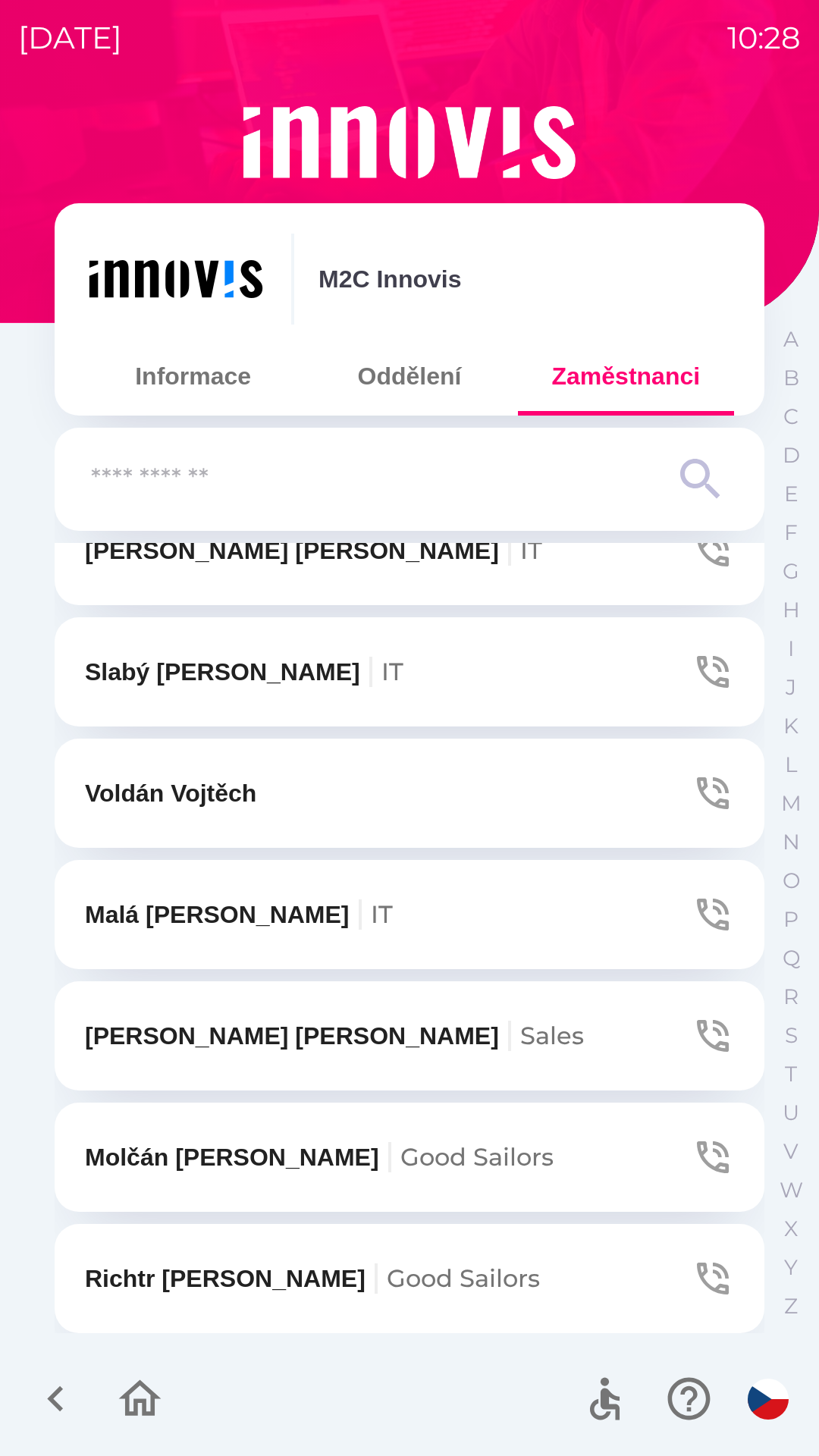
click at [697, 900] on icon "button" at bounding box center [713, 914] width 31 height 31
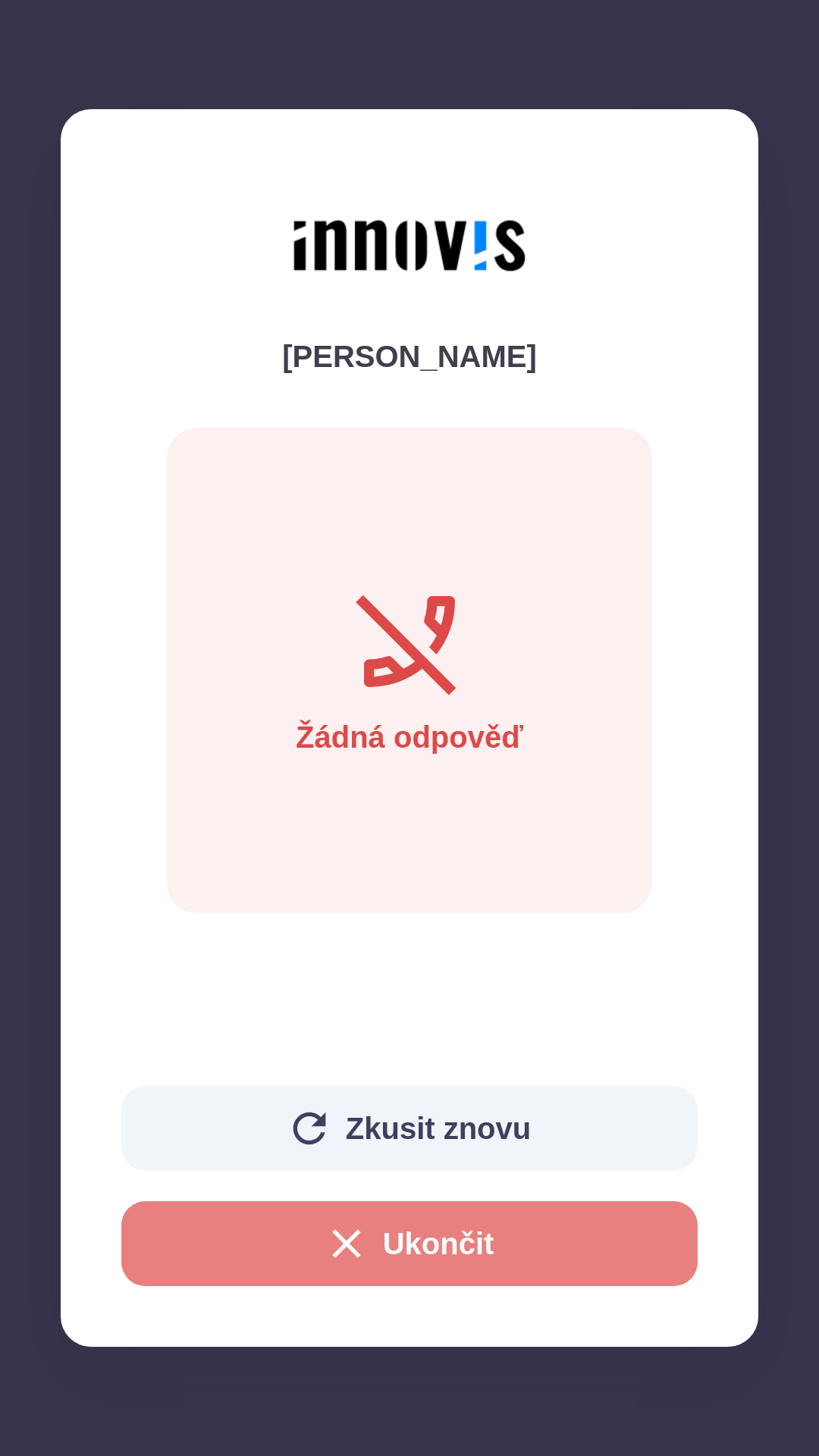
click at [304, 1252] on button "Ukončit" at bounding box center [410, 1243] width 576 height 84
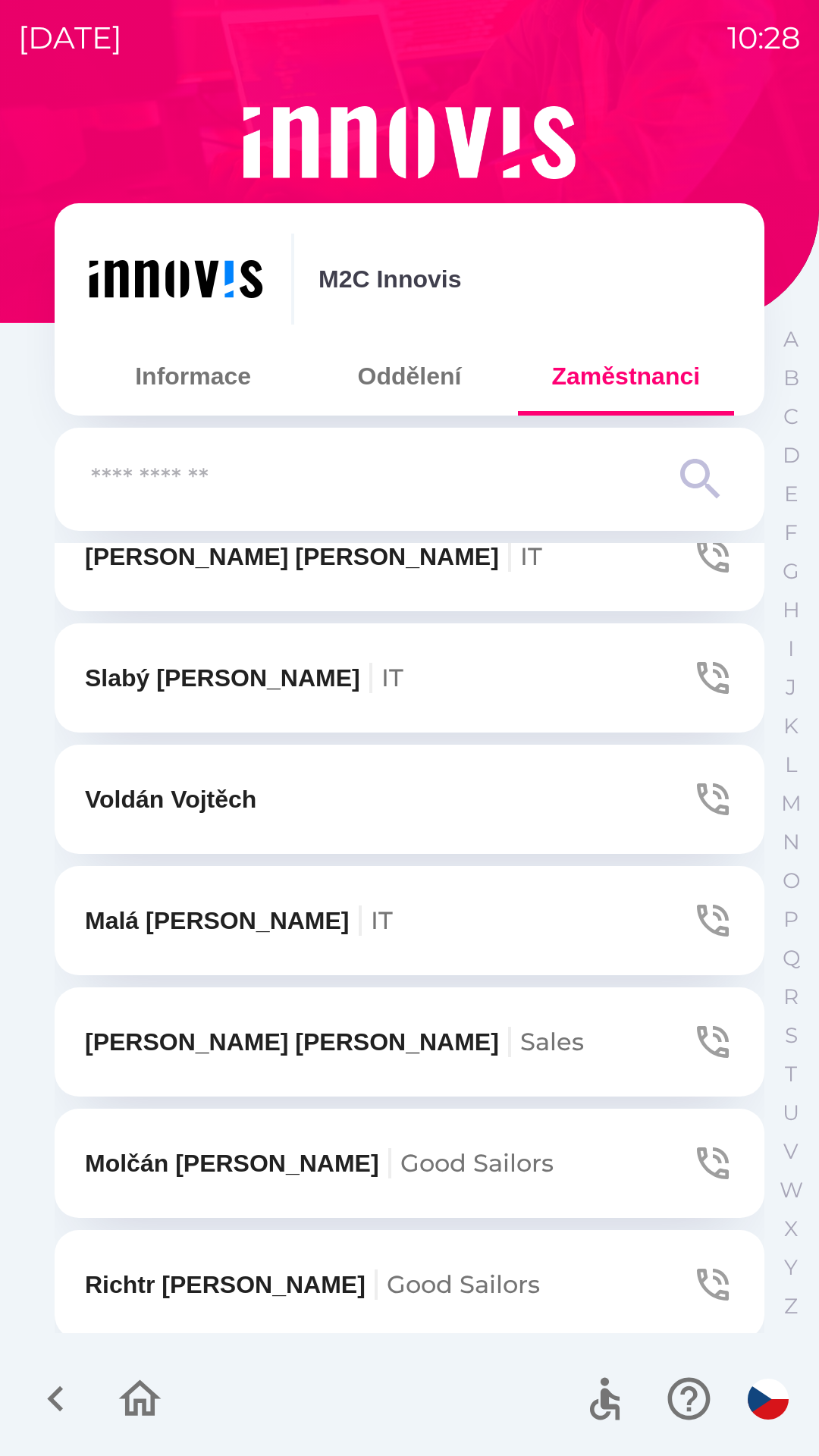
scroll to position [2470, 0]
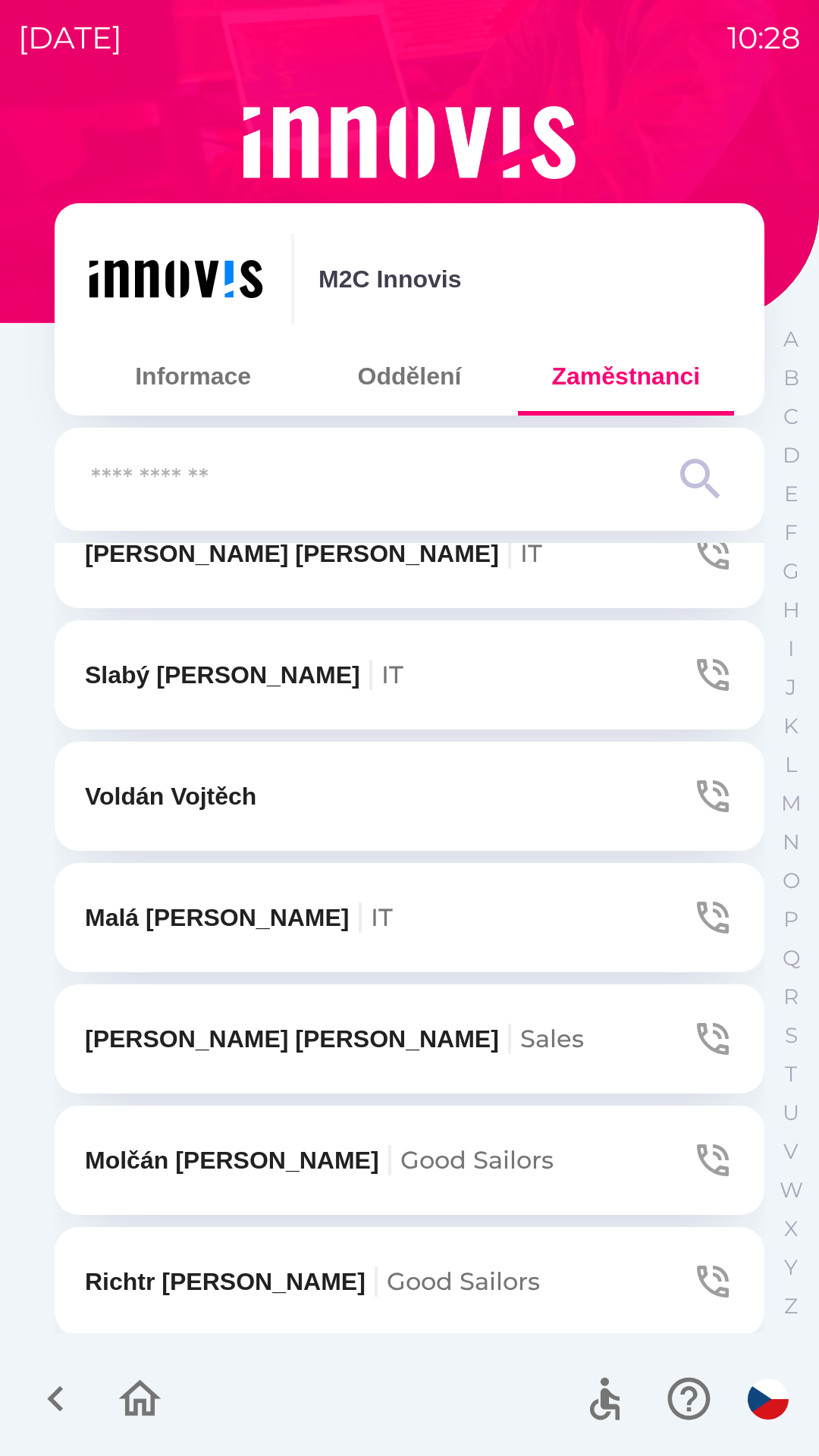
click at [697, 913] on icon "button" at bounding box center [713, 917] width 31 height 31
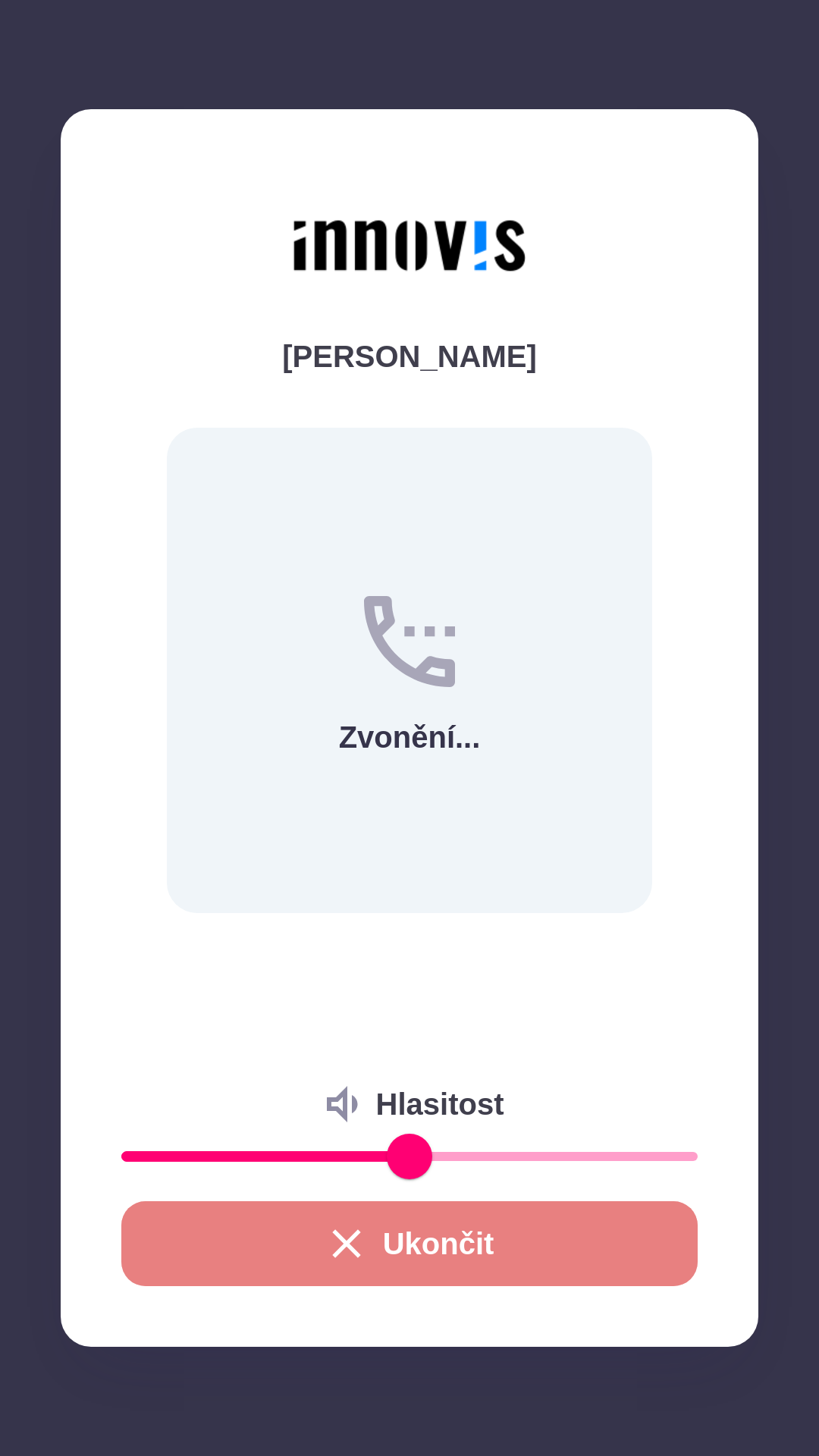
click at [338, 1242] on icon "button" at bounding box center [346, 1243] width 28 height 28
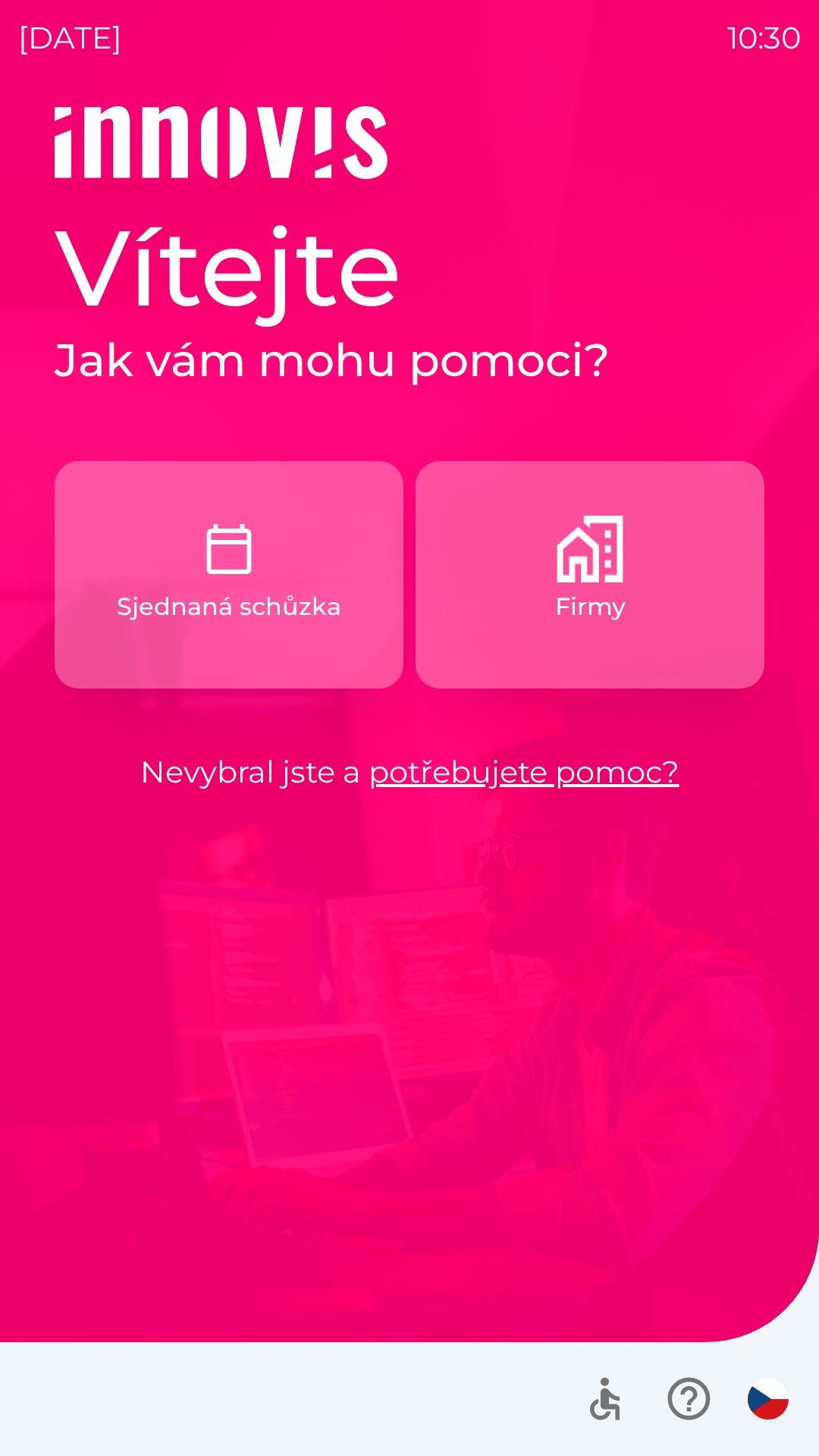
click at [555, 608] on p "Firmy" at bounding box center [590, 606] width 71 height 36
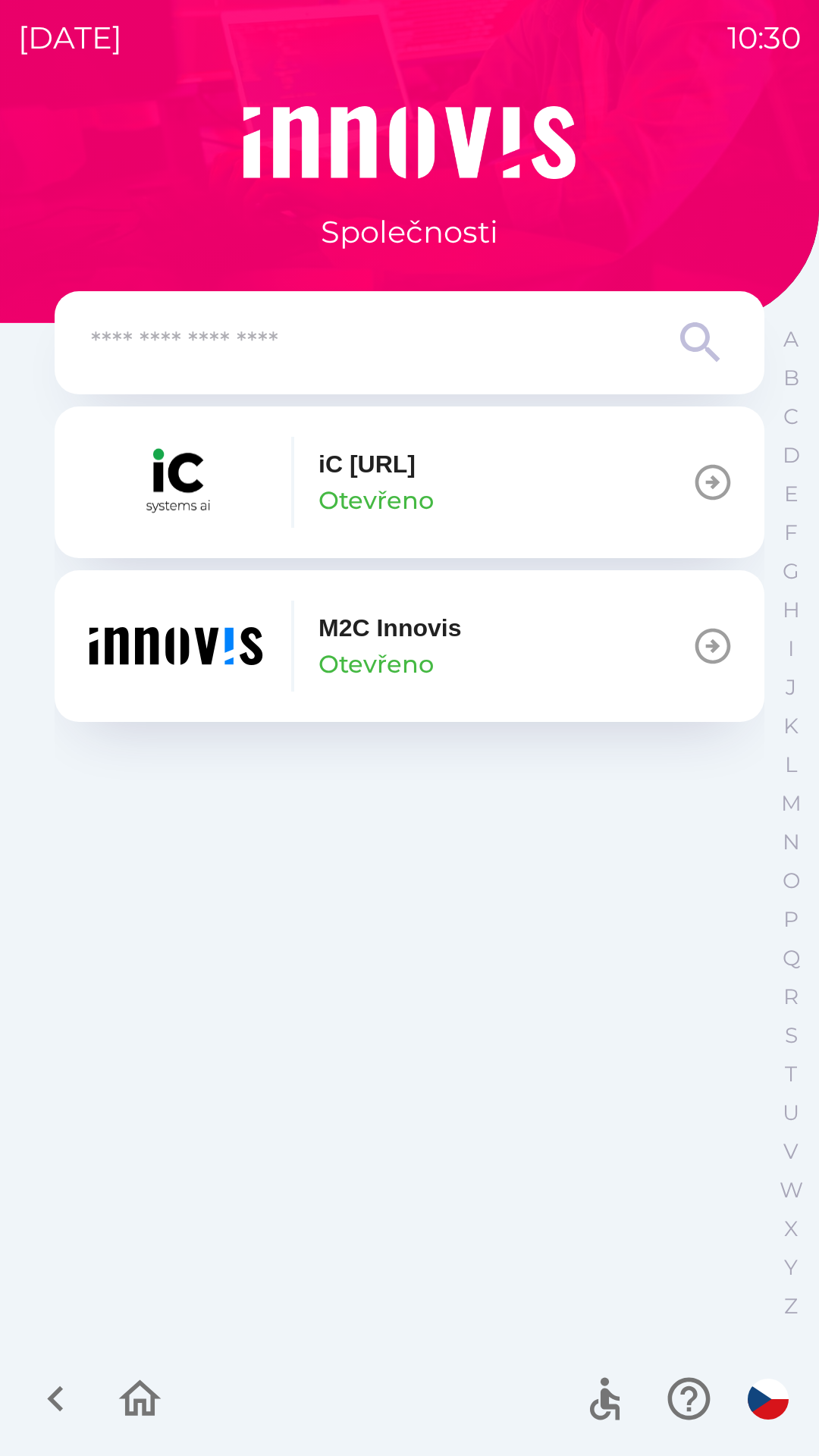
click at [411, 667] on p "Otevřeno" at bounding box center [375, 664] width 115 height 36
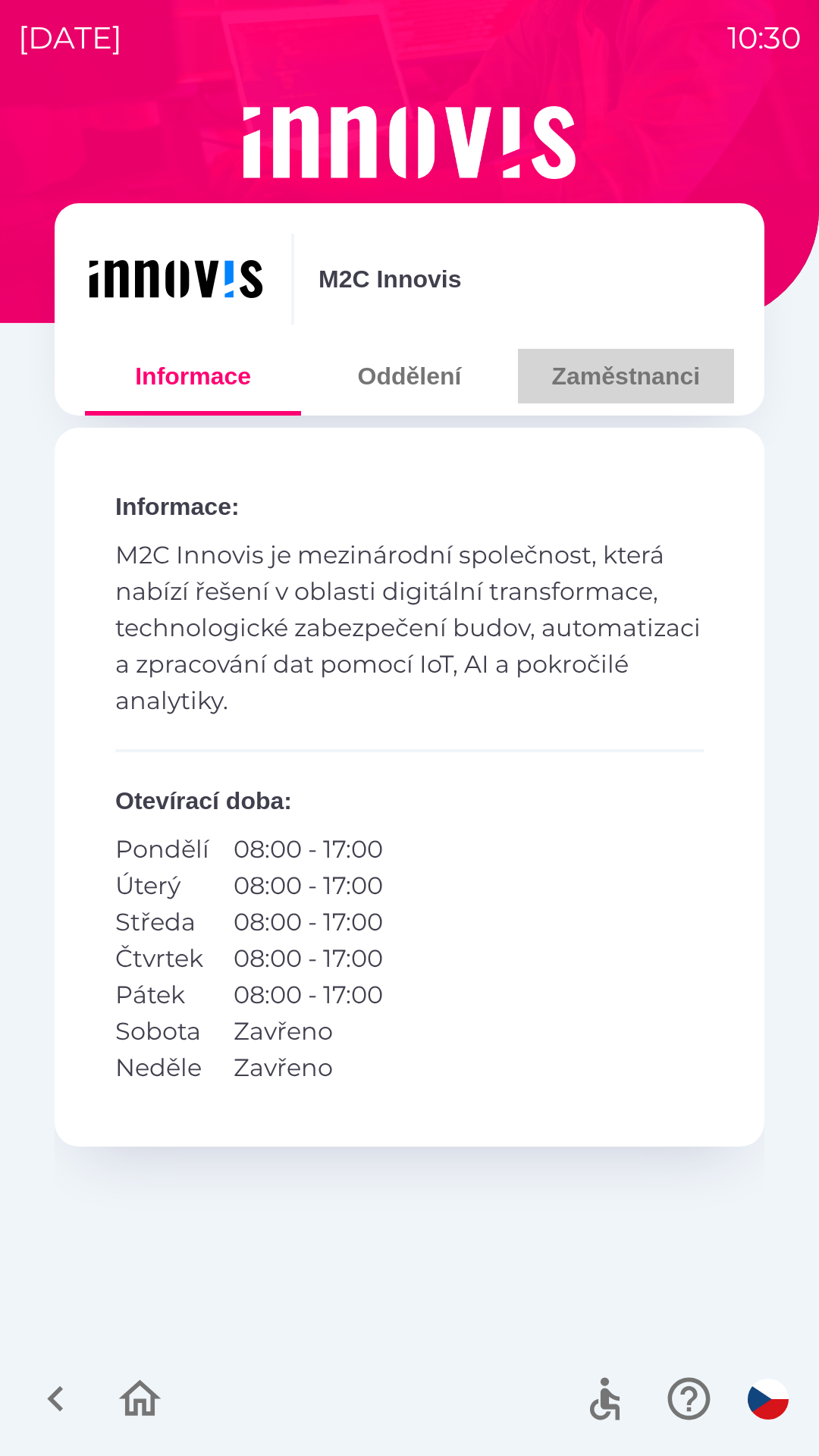
click at [647, 375] on button "Zaměstnanci" at bounding box center [626, 376] width 216 height 55
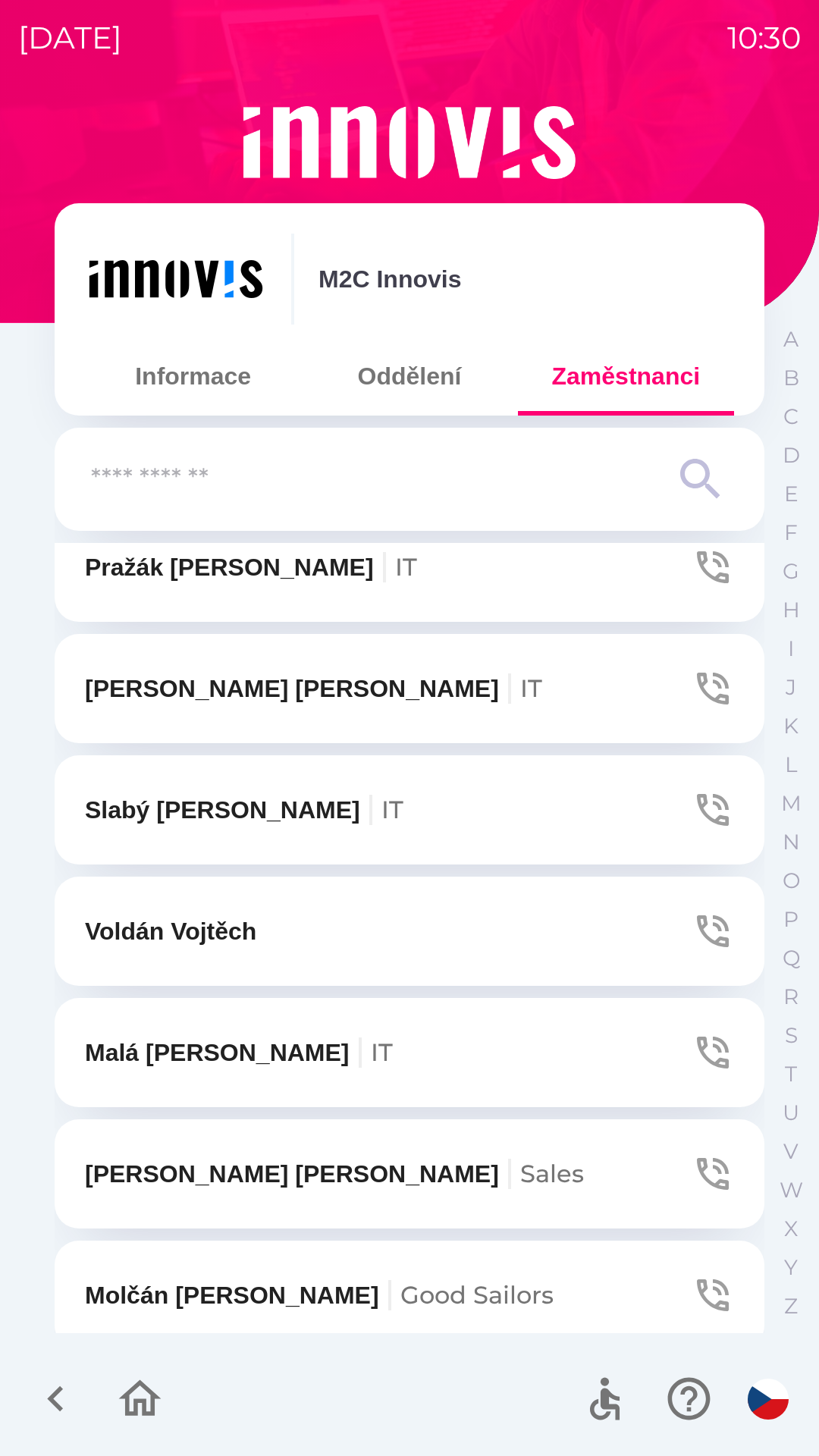
scroll to position [2339, 0]
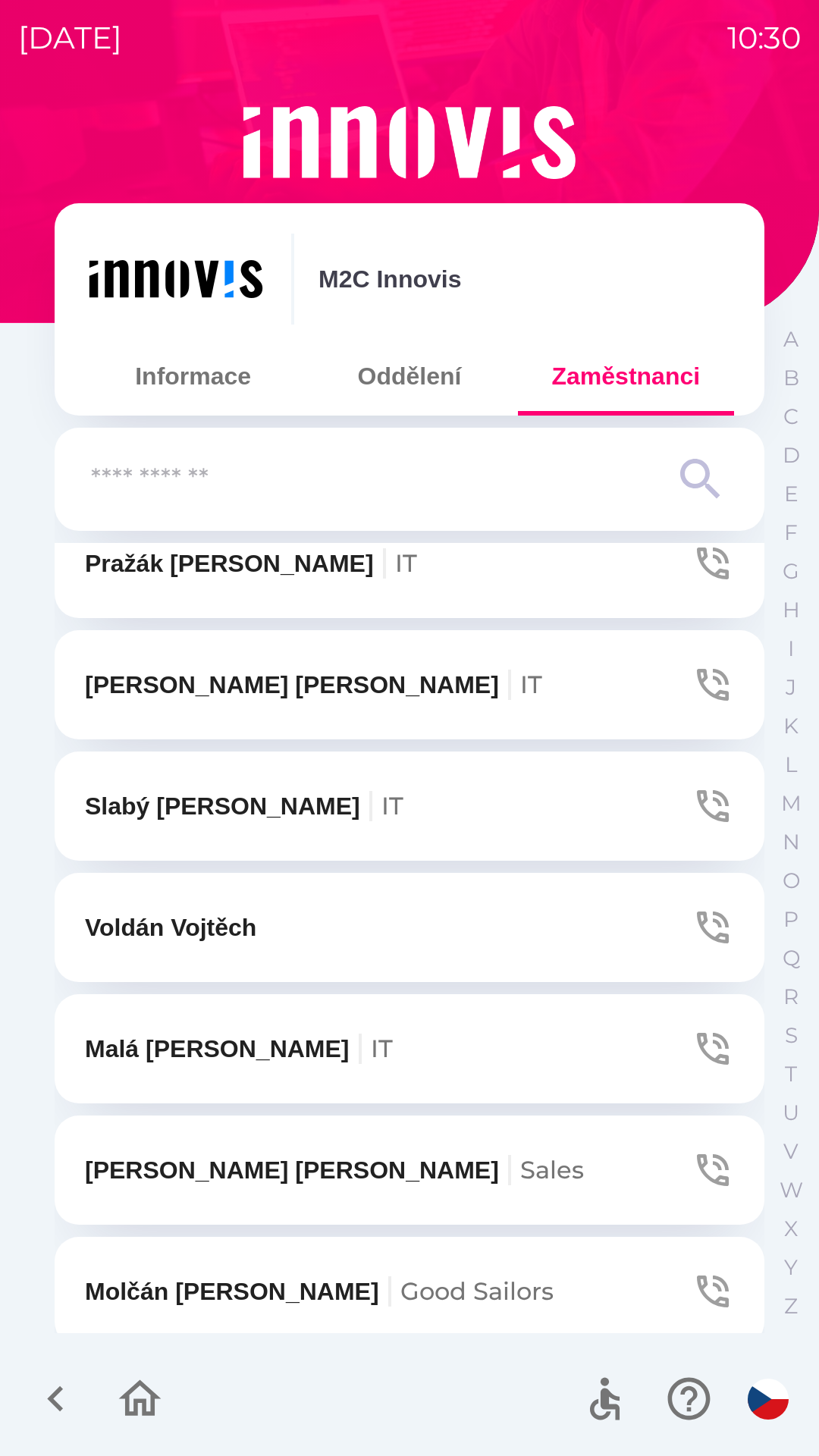
click at [691, 1054] on icon "button" at bounding box center [712, 1048] width 42 height 42
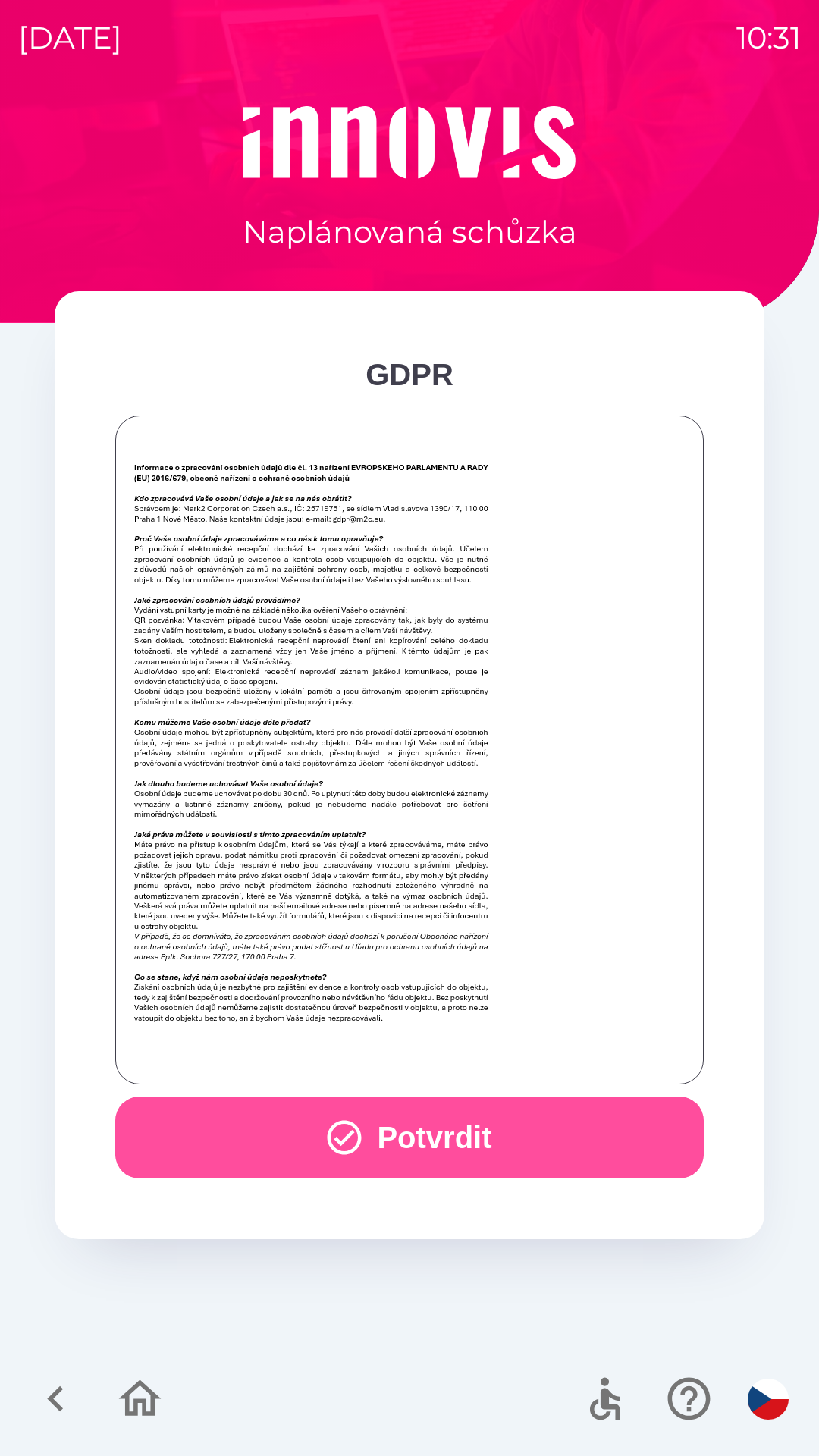
click at [534, 1126] on button "Potvrdit" at bounding box center [409, 1137] width 588 height 81
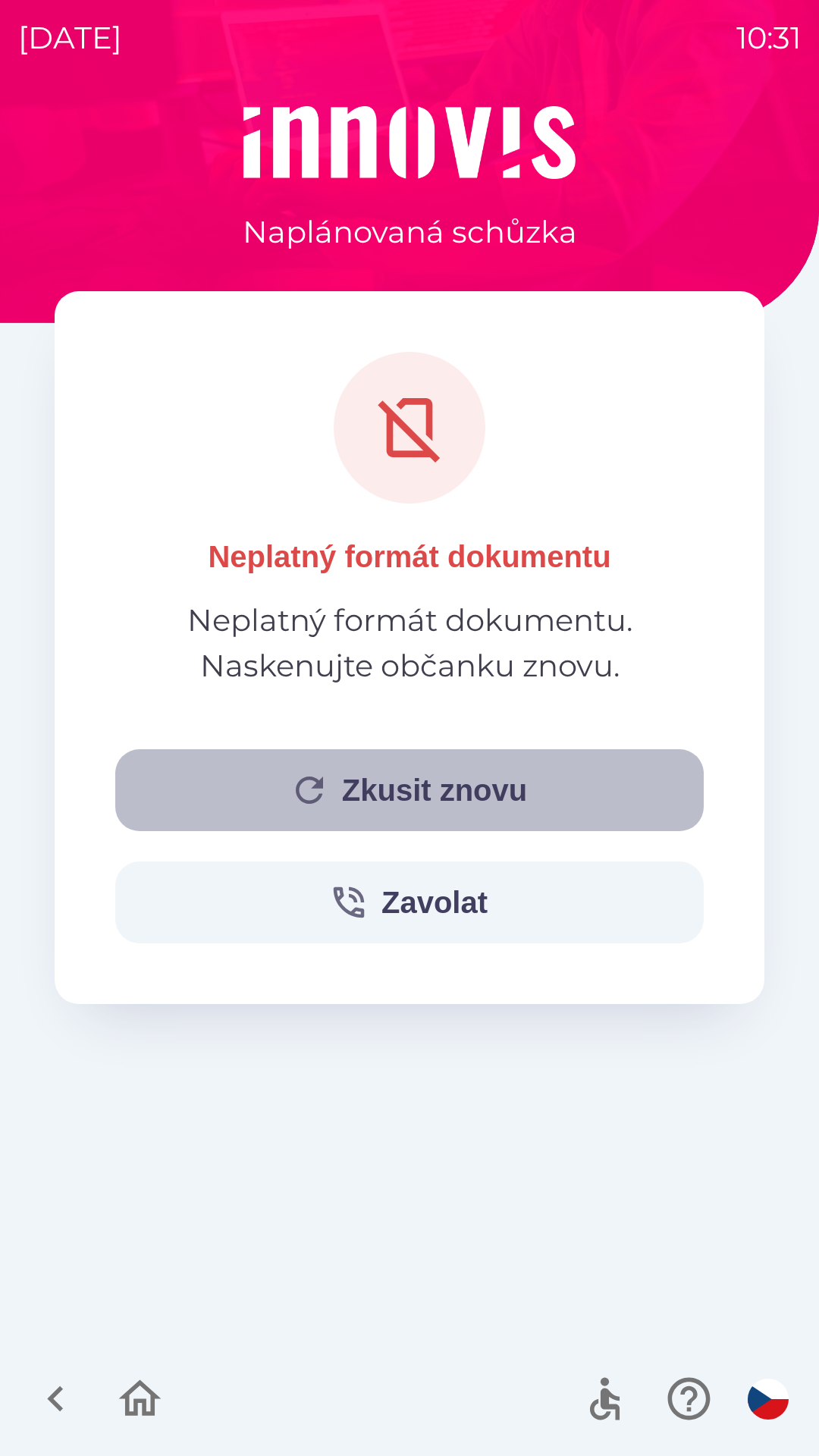
click at [517, 801] on button "Zkusit znovu" at bounding box center [409, 789] width 588 height 81
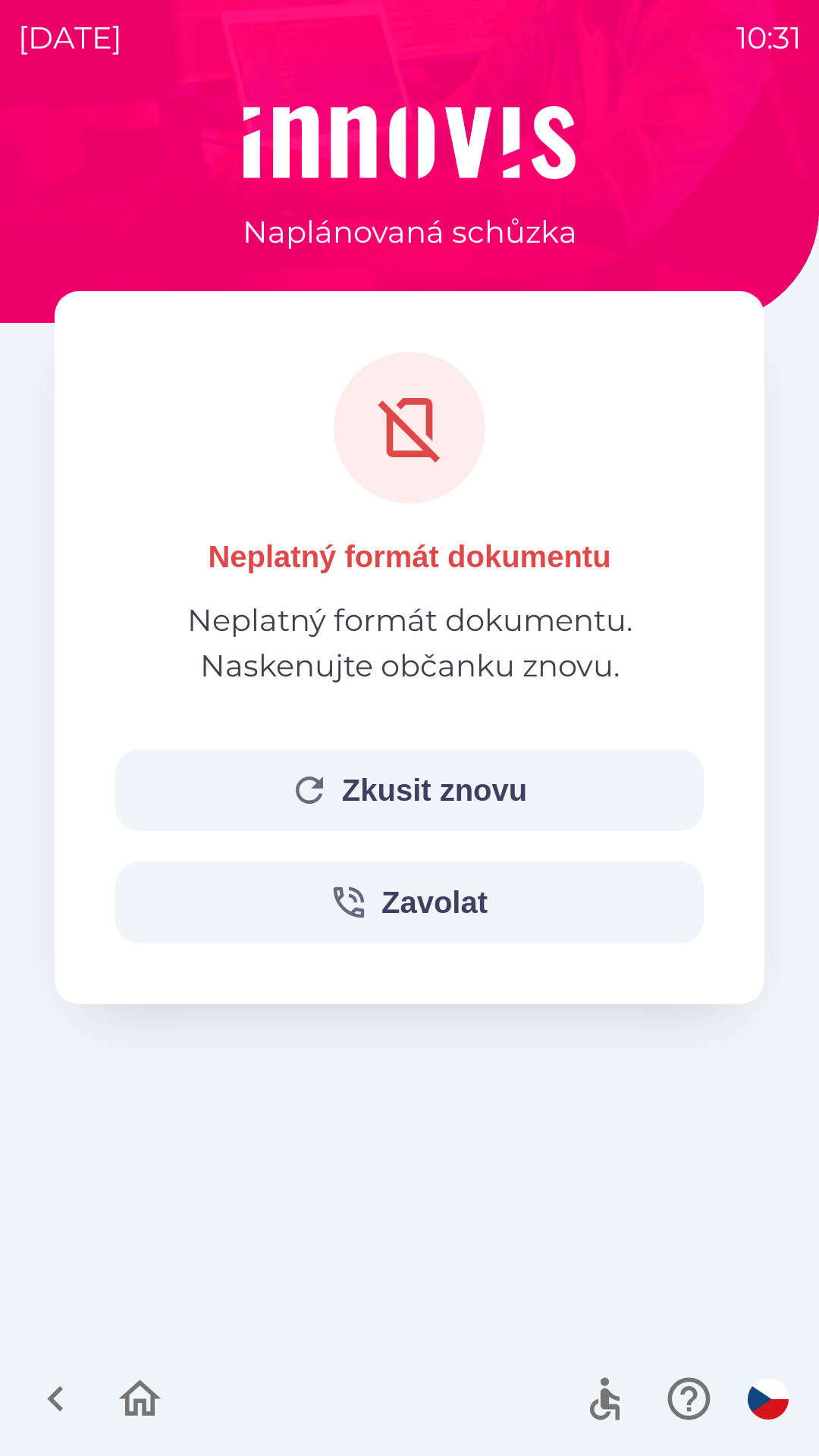
click at [527, 791] on button "Zkusit znovu" at bounding box center [409, 789] width 588 height 81
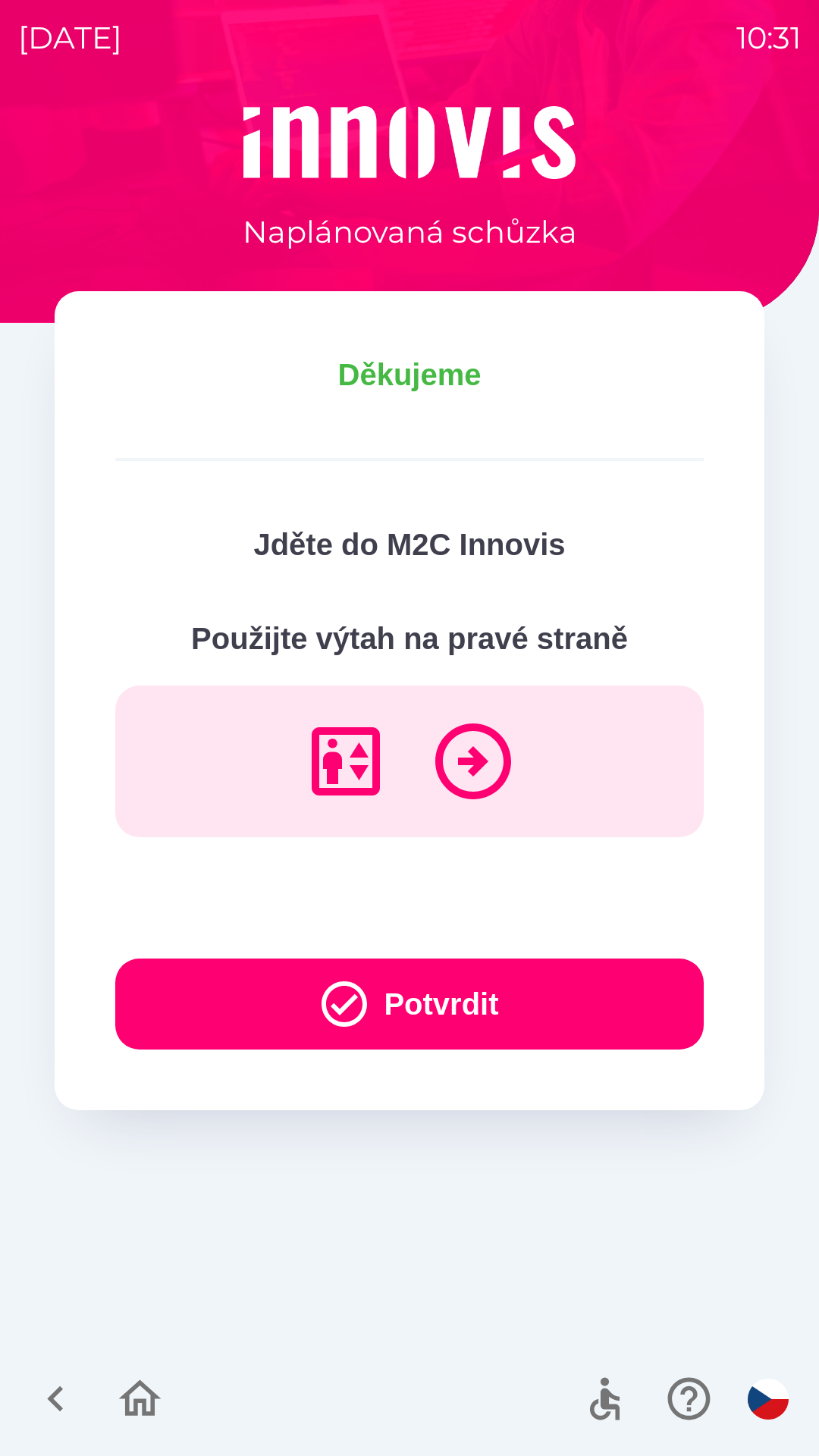
click at [528, 987] on button "Potvrdit" at bounding box center [409, 1003] width 588 height 91
